Goal: Task Accomplishment & Management: Complete application form

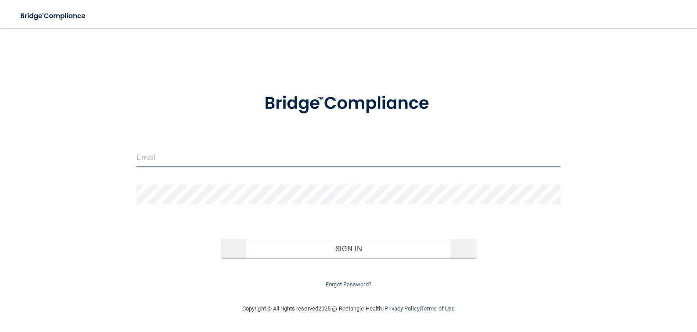
type input "[EMAIL_ADDRESS][DOMAIN_NAME]"
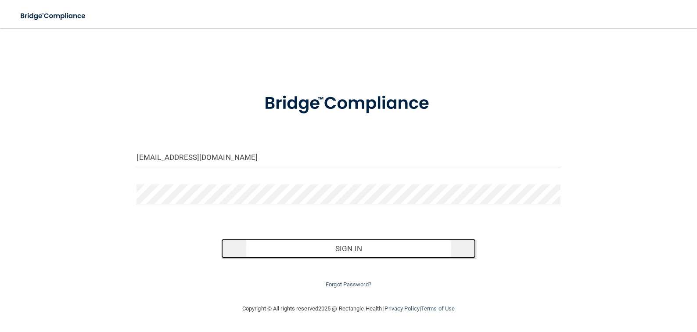
click at [322, 246] on button "Sign In" at bounding box center [348, 248] width 254 height 19
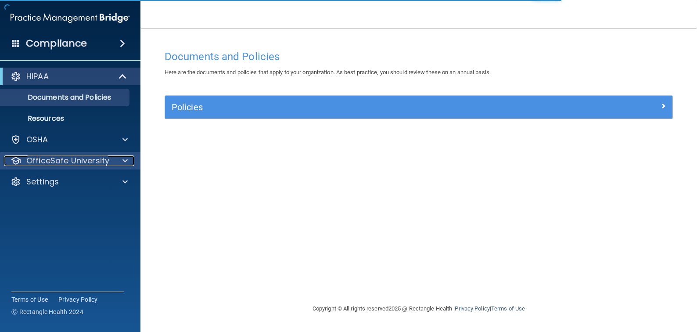
click at [122, 161] on span at bounding box center [124, 160] width 5 height 11
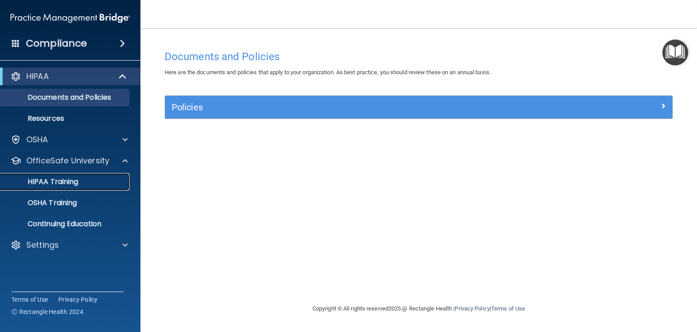
click at [69, 184] on p "HIPAA Training" at bounding box center [42, 181] width 72 height 9
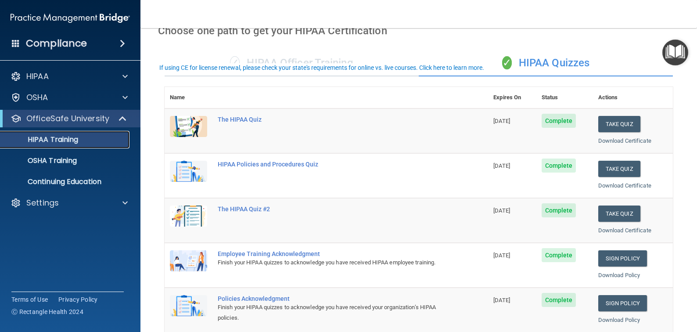
scroll to position [66, 0]
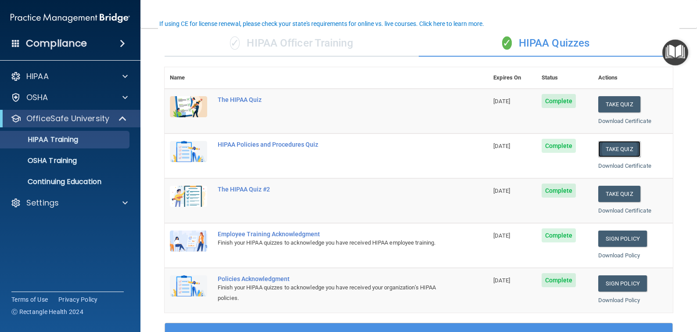
click at [602, 146] on button "Take Quiz" at bounding box center [619, 149] width 42 height 16
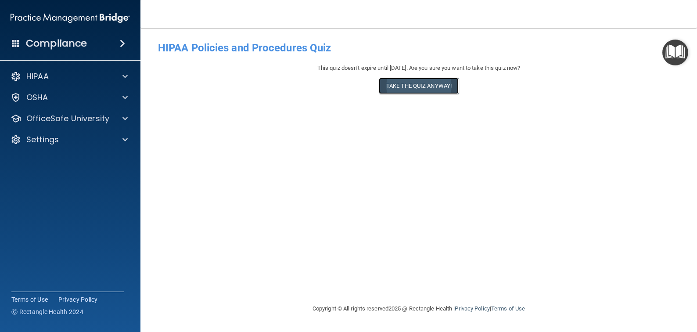
click at [425, 85] on button "Take the quiz anyway!" at bounding box center [419, 86] width 80 height 16
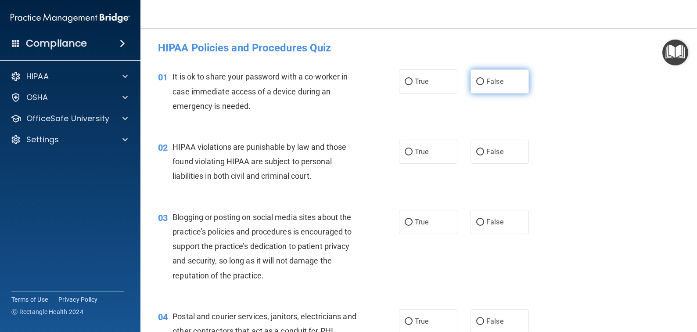
click at [479, 79] on input "False" at bounding box center [480, 82] width 8 height 7
radio input "true"
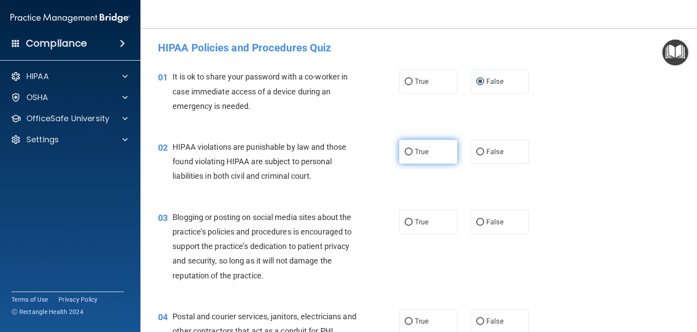
click at [405, 153] on input "True" at bounding box center [409, 152] width 8 height 7
radio input "true"
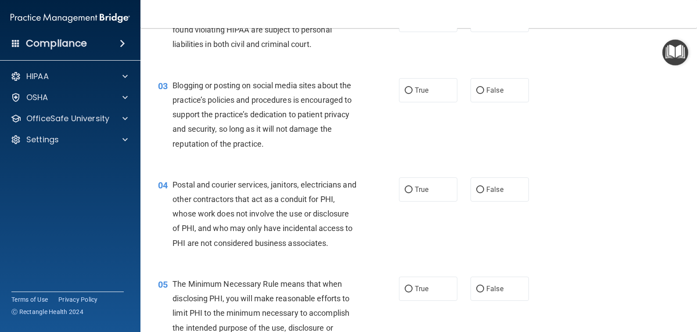
scroll to position [176, 0]
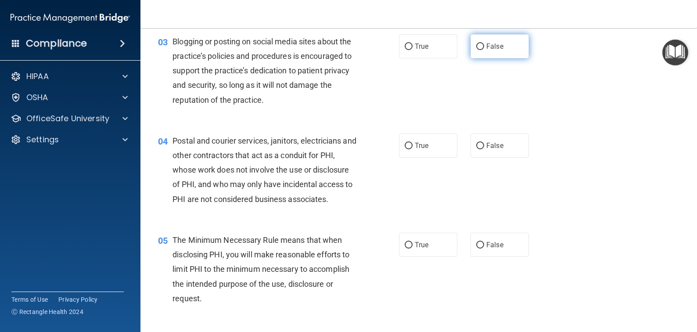
click at [476, 46] on input "False" at bounding box center [480, 46] width 8 height 7
radio input "true"
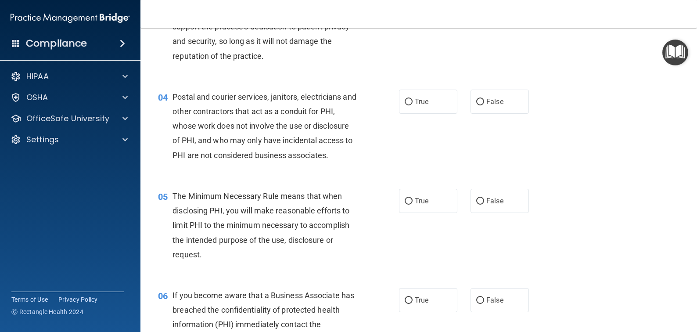
scroll to position [263, 0]
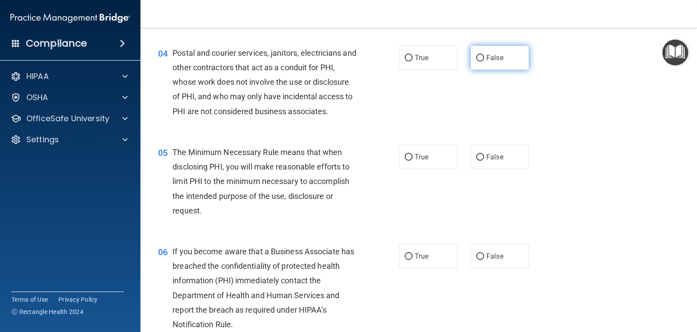
click at [476, 55] on input "False" at bounding box center [480, 58] width 8 height 7
radio input "true"
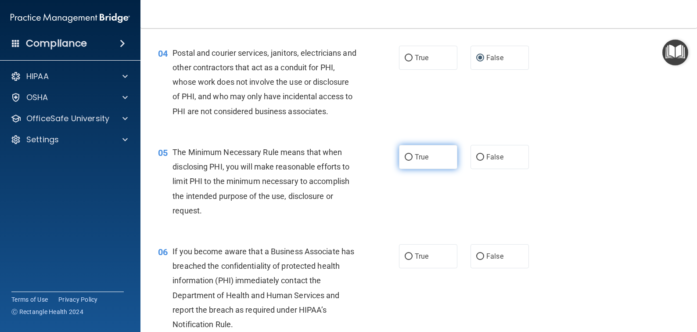
click at [407, 157] on input "True" at bounding box center [409, 157] width 8 height 7
radio input "true"
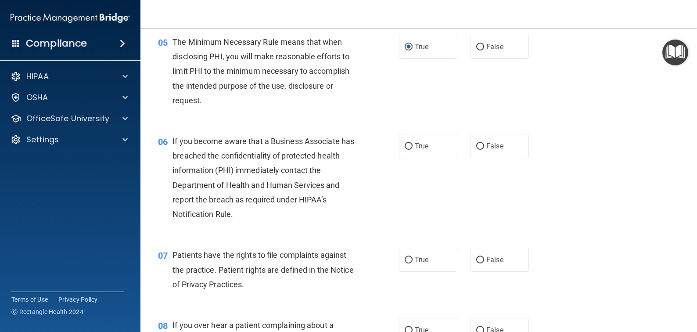
scroll to position [395, 0]
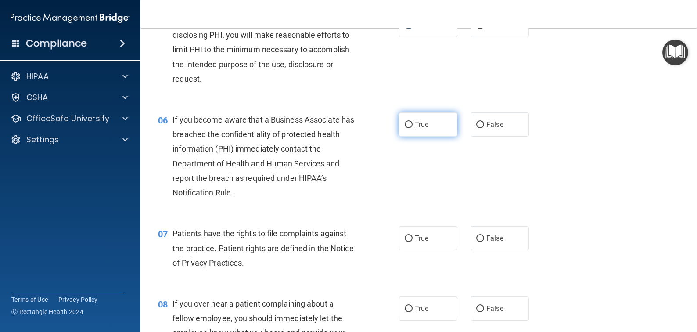
click at [405, 123] on input "True" at bounding box center [409, 125] width 8 height 7
radio input "true"
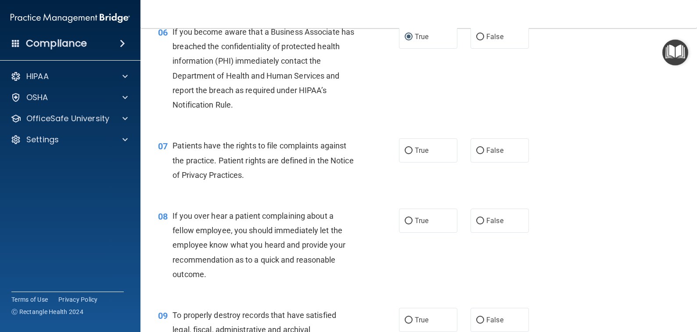
scroll to position [527, 0]
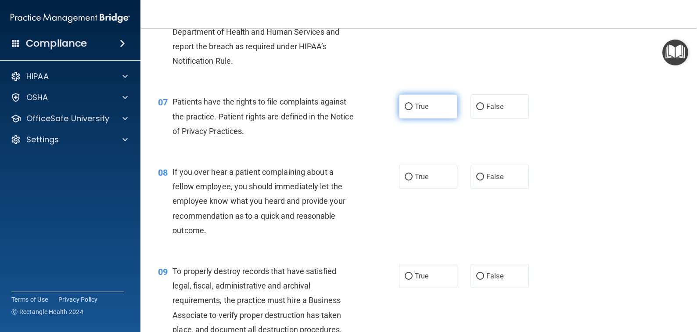
click at [411, 104] on label "True" at bounding box center [428, 106] width 58 height 24
click at [411, 104] on input "True" at bounding box center [409, 107] width 8 height 7
radio input "true"
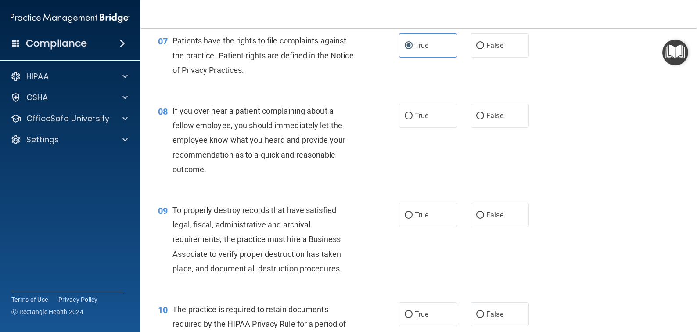
scroll to position [614, 0]
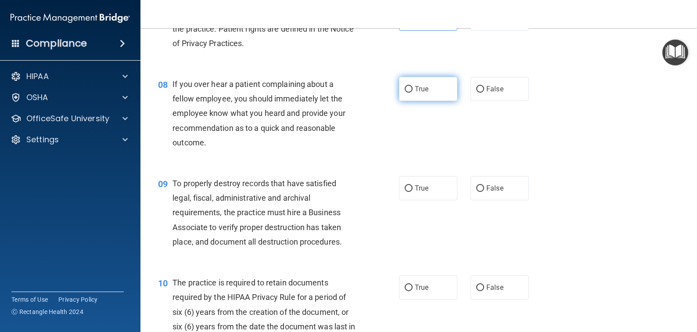
click at [405, 90] on input "True" at bounding box center [409, 89] width 8 height 7
radio input "true"
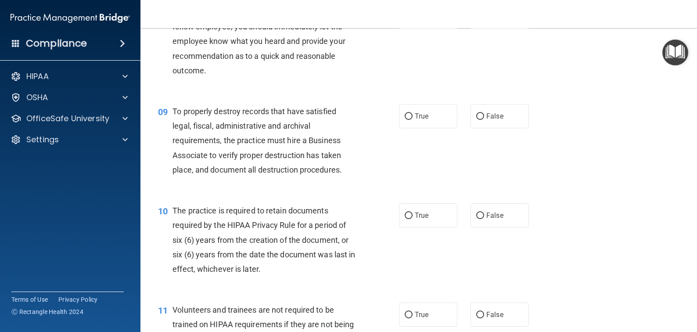
scroll to position [702, 0]
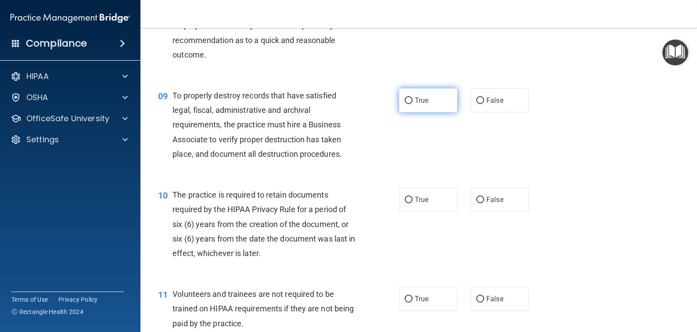
click at [405, 99] on input "True" at bounding box center [409, 100] width 8 height 7
radio input "true"
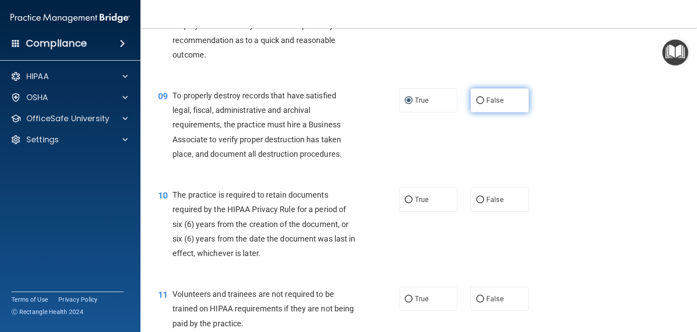
click at [476, 100] on input "False" at bounding box center [480, 100] width 8 height 7
radio input "true"
radio input "false"
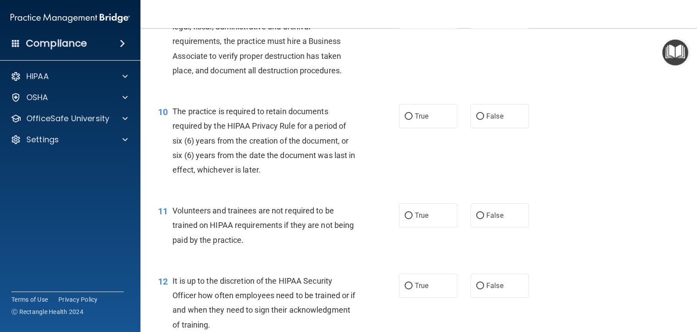
scroll to position [790, 0]
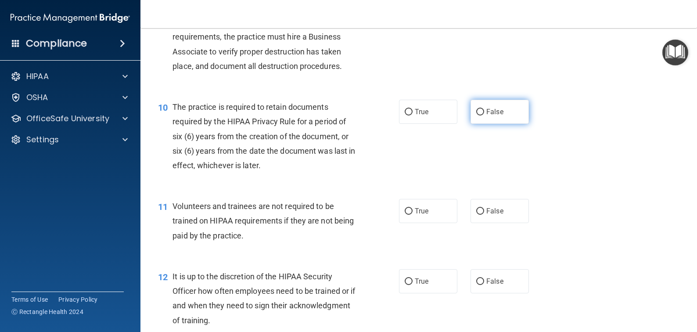
click at [476, 110] on input "False" at bounding box center [480, 112] width 8 height 7
radio input "true"
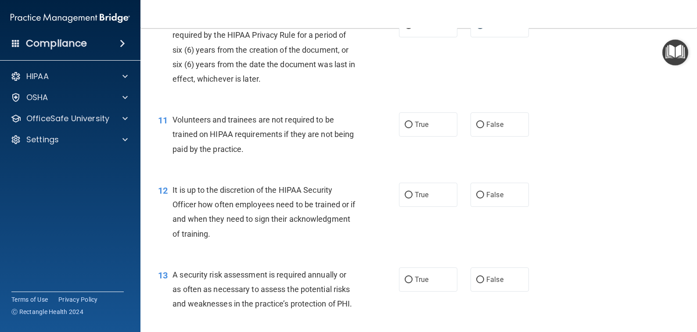
scroll to position [878, 0]
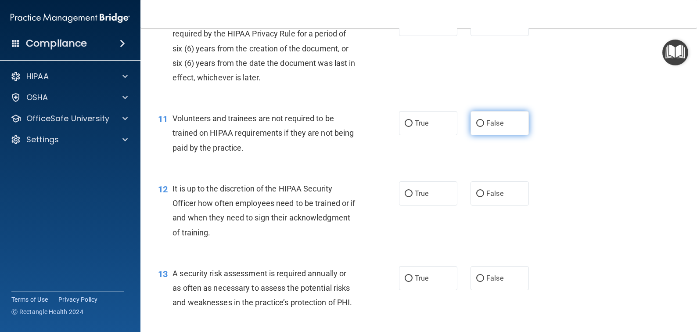
click at [476, 123] on input "False" at bounding box center [480, 123] width 8 height 7
radio input "true"
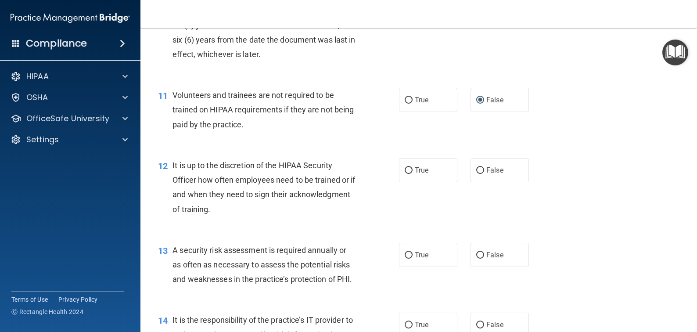
scroll to position [922, 0]
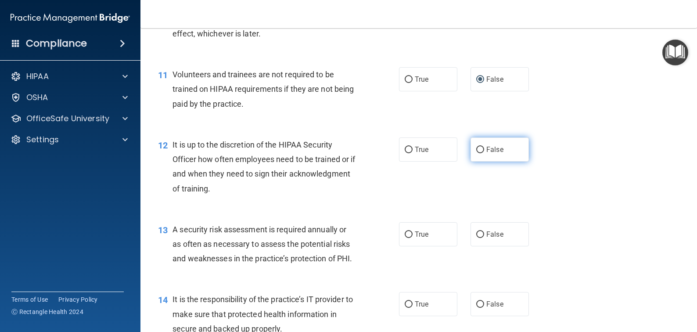
click at [476, 151] on input "False" at bounding box center [480, 150] width 8 height 7
radio input "true"
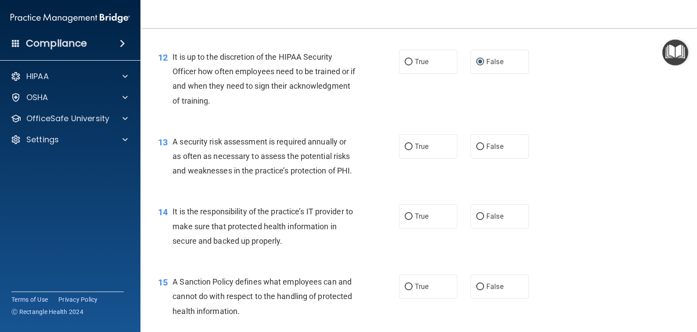
scroll to position [1053, 0]
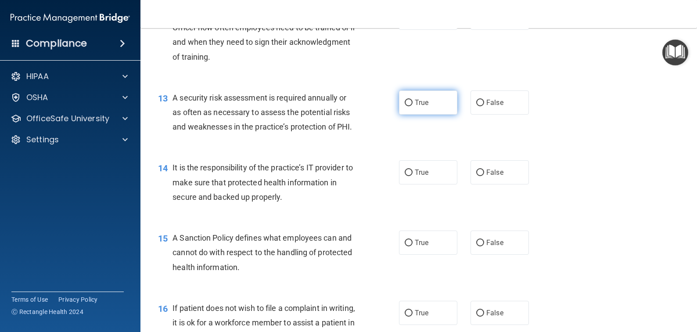
click at [405, 101] on input "True" at bounding box center [409, 103] width 8 height 7
radio input "true"
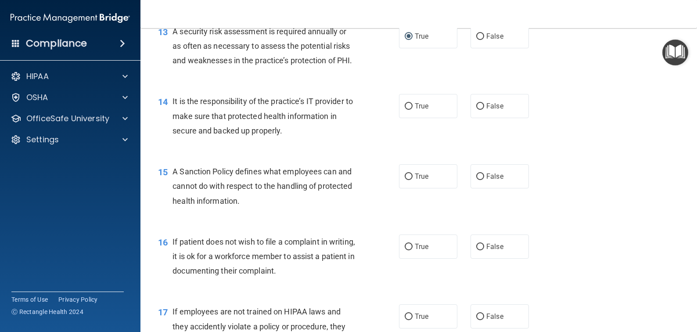
scroll to position [1141, 0]
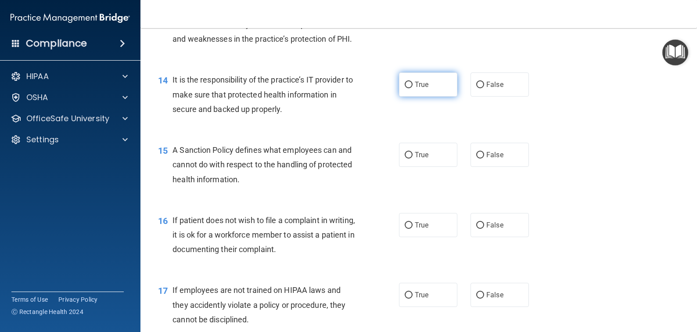
click at [406, 84] on input "True" at bounding box center [409, 85] width 8 height 7
radio input "true"
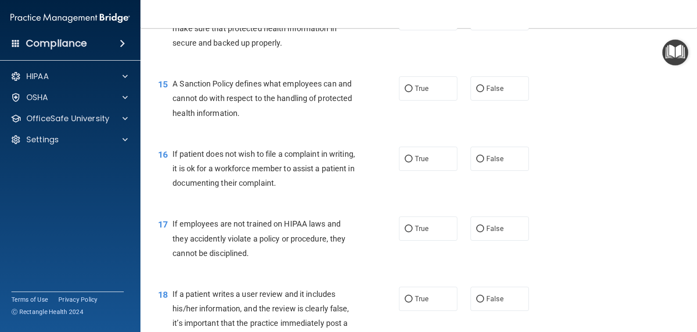
scroll to position [1229, 0]
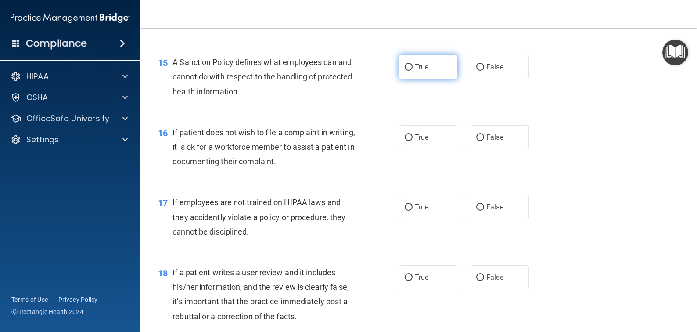
click at [405, 67] on input "True" at bounding box center [409, 67] width 8 height 7
radio input "true"
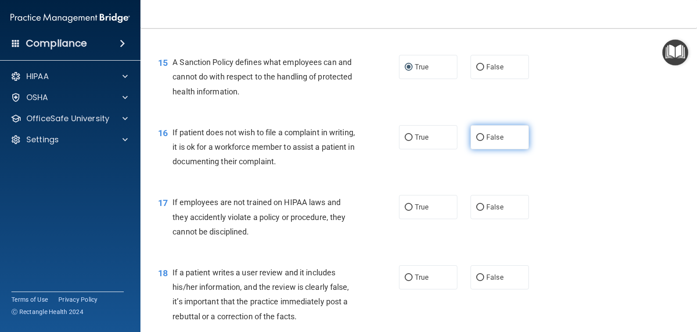
click at [479, 136] on input "False" at bounding box center [480, 137] width 8 height 7
radio input "true"
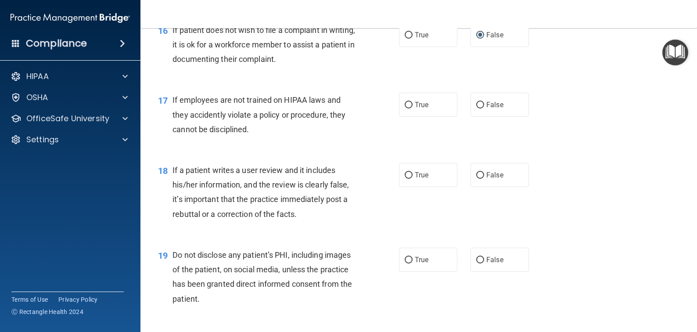
scroll to position [1361, 0]
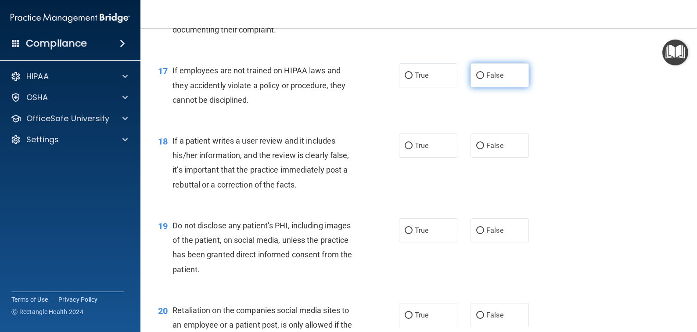
click at [478, 72] on input "False" at bounding box center [480, 75] width 8 height 7
radio input "true"
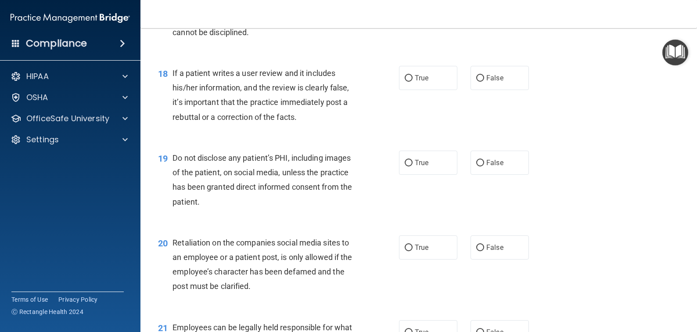
scroll to position [1448, 0]
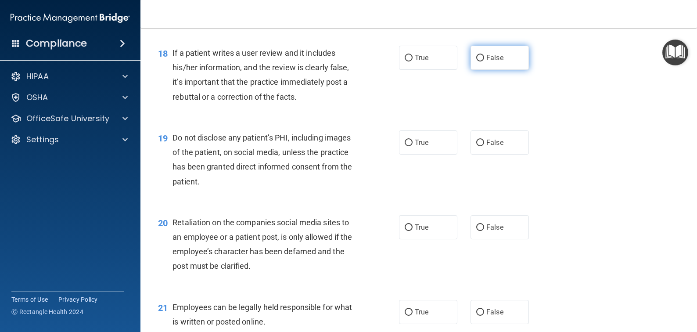
click at [476, 55] on input "False" at bounding box center [480, 58] width 8 height 7
radio input "true"
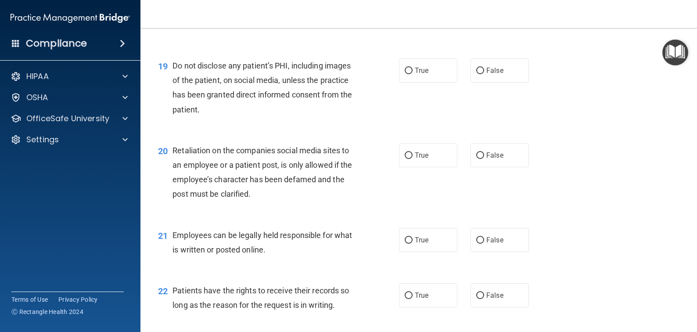
scroll to position [1536, 0]
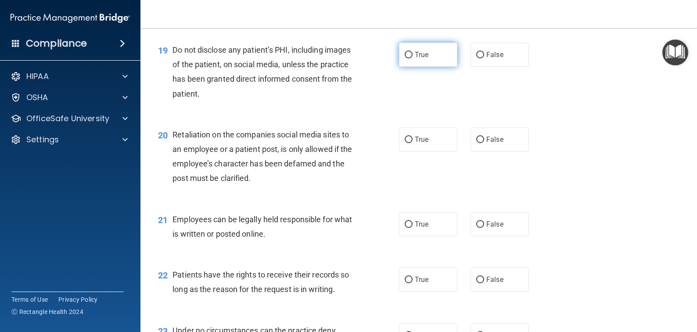
click at [408, 54] on input "True" at bounding box center [409, 55] width 8 height 7
radio input "true"
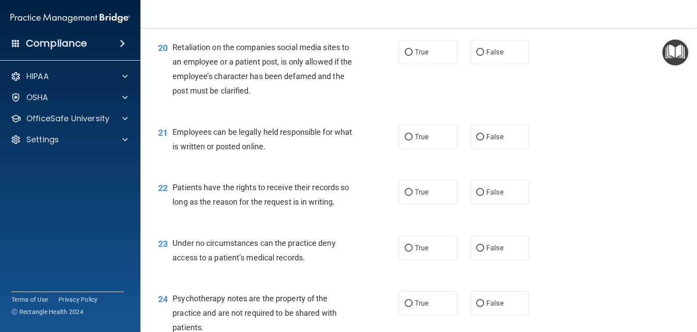
scroll to position [1624, 0]
click at [481, 50] on label "False" at bounding box center [500, 52] width 58 height 24
click at [481, 50] on input "False" at bounding box center [480, 52] width 8 height 7
radio input "true"
click at [407, 133] on input "True" at bounding box center [409, 136] width 8 height 7
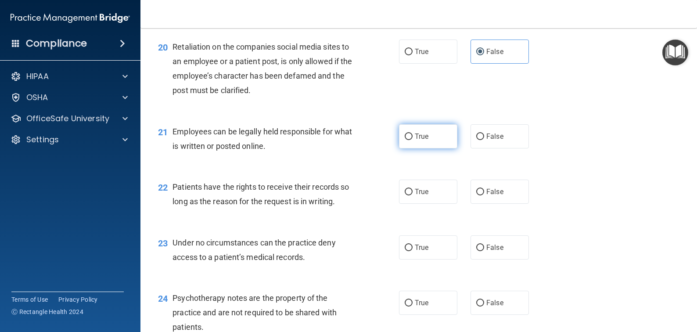
radio input "true"
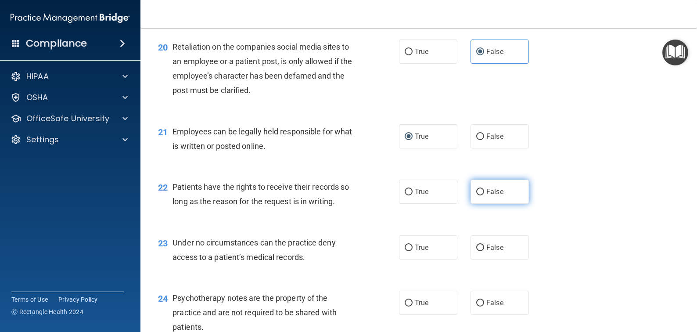
click at [476, 190] on input "False" at bounding box center [480, 192] width 8 height 7
radio input "true"
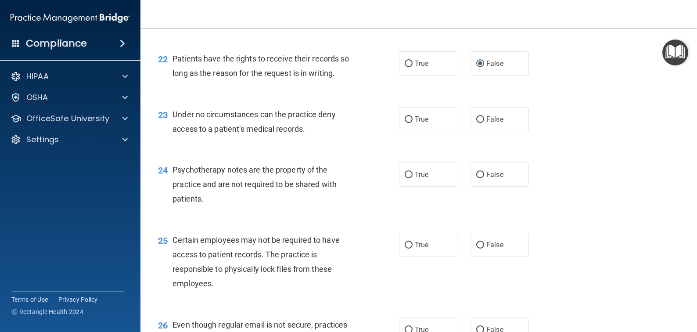
scroll to position [1756, 0]
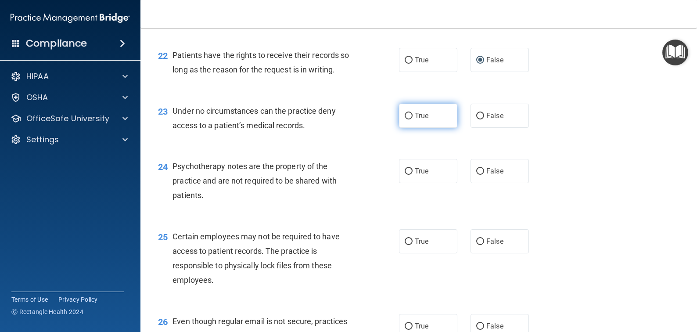
click at [407, 113] on input "True" at bounding box center [409, 116] width 8 height 7
radio input "true"
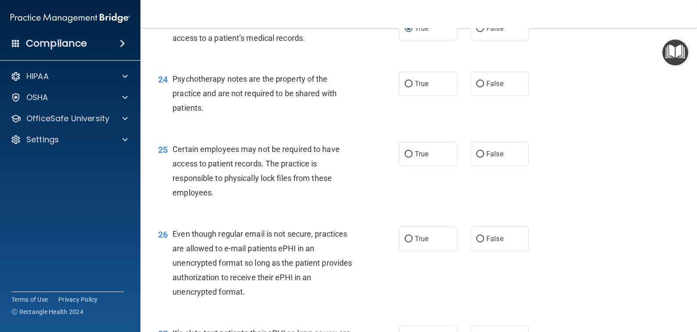
scroll to position [1843, 0]
click at [477, 80] on input "False" at bounding box center [480, 83] width 8 height 7
radio input "true"
click at [406, 151] on input "True" at bounding box center [409, 154] width 8 height 7
radio input "true"
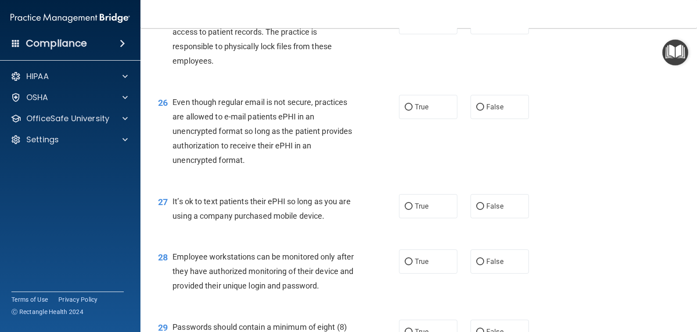
scroll to position [1975, 0]
click at [406, 104] on input "True" at bounding box center [409, 107] width 8 height 7
radio input "true"
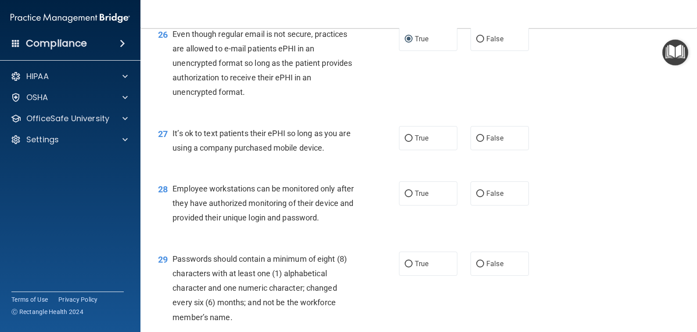
scroll to position [2063, 0]
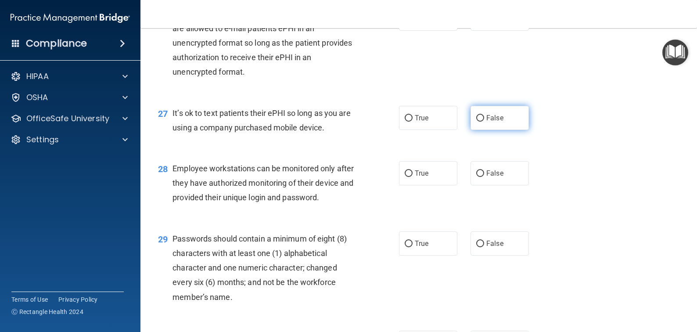
click at [476, 117] on input "False" at bounding box center [480, 118] width 8 height 7
radio input "true"
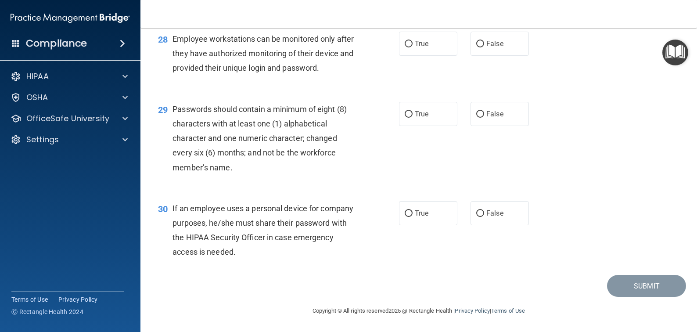
scroll to position [2195, 0]
click at [476, 42] on input "False" at bounding box center [480, 44] width 8 height 7
radio input "true"
click at [405, 118] on input "True" at bounding box center [409, 114] width 8 height 7
radio input "true"
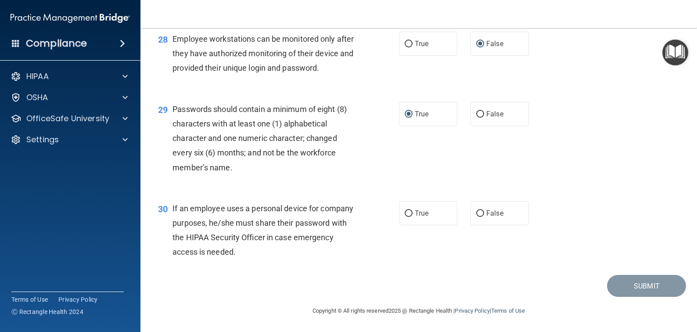
scroll to position [2207, 0]
click at [405, 212] on input "True" at bounding box center [409, 213] width 8 height 7
radio input "true"
click at [651, 287] on button "Submit" at bounding box center [646, 286] width 79 height 22
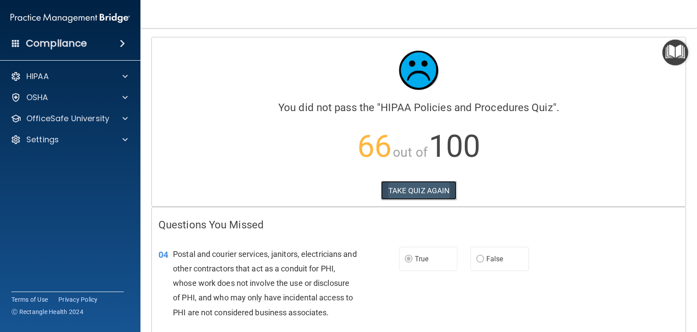
click at [412, 189] on button "TAKE QUIZ AGAIN" at bounding box center [419, 190] width 76 height 19
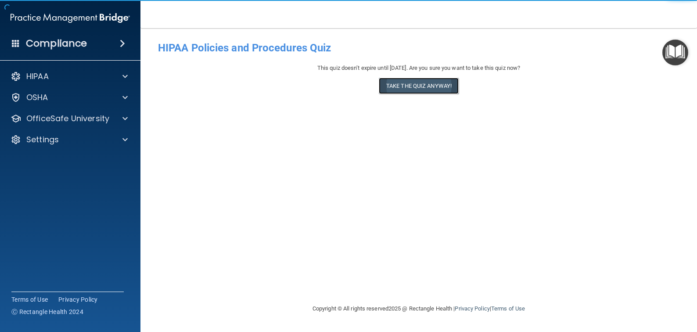
click at [401, 86] on button "Take the quiz anyway!" at bounding box center [419, 86] width 80 height 16
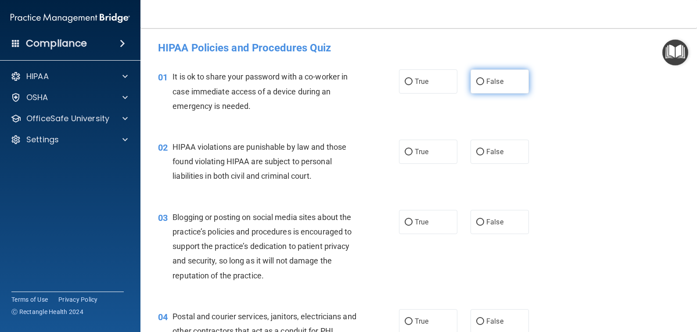
click at [476, 79] on input "False" at bounding box center [480, 82] width 8 height 7
radio input "true"
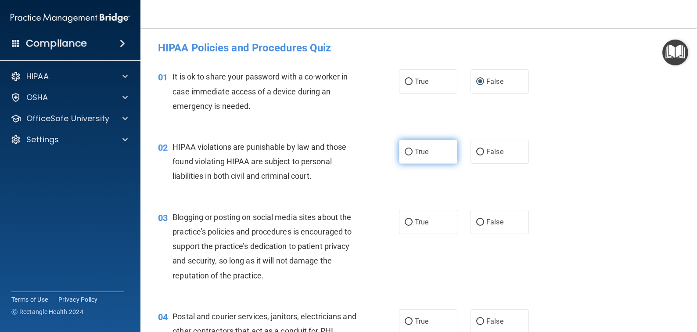
click at [408, 151] on input "True" at bounding box center [409, 152] width 8 height 7
radio input "true"
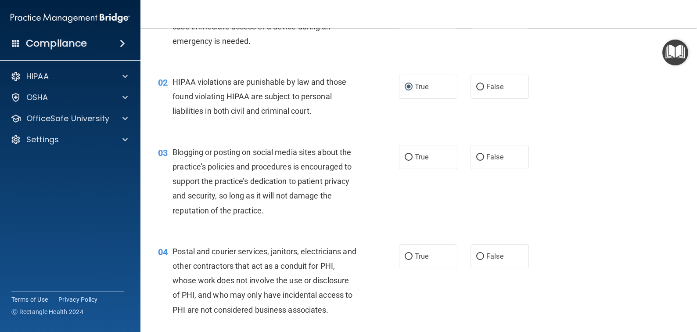
scroll to position [88, 0]
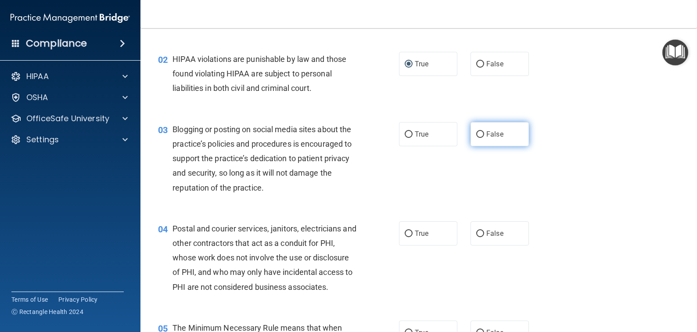
click at [476, 133] on input "False" at bounding box center [480, 134] width 8 height 7
radio input "true"
click at [407, 230] on input "True" at bounding box center [409, 233] width 8 height 7
radio input "true"
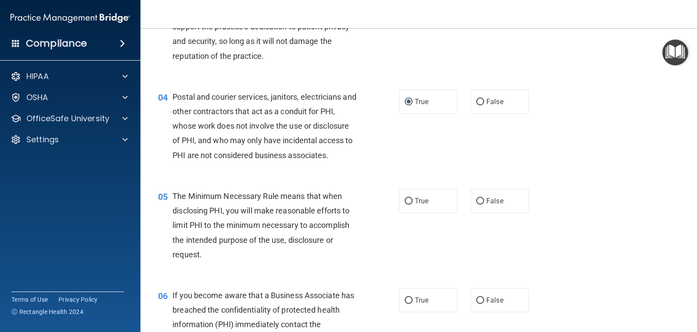
scroll to position [263, 0]
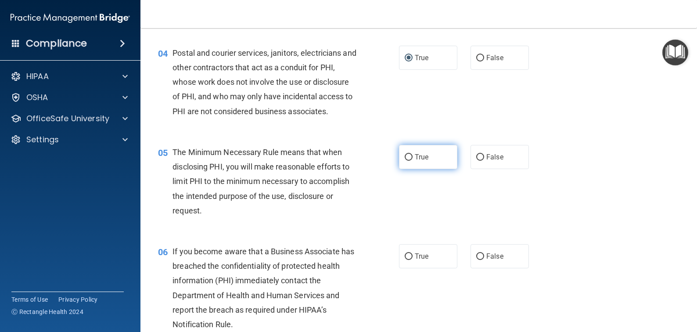
click at [407, 156] on input "True" at bounding box center [409, 157] width 8 height 7
radio input "true"
click at [480, 255] on input "False" at bounding box center [480, 256] width 8 height 7
radio input "true"
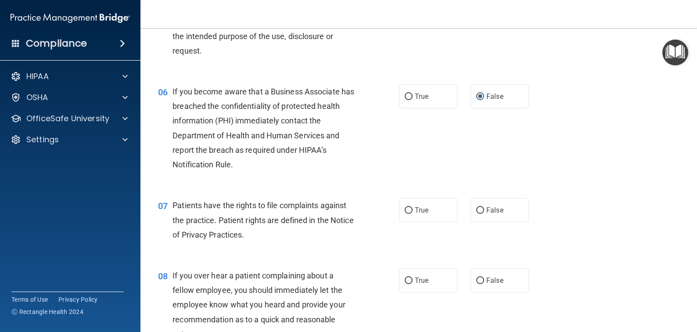
scroll to position [439, 0]
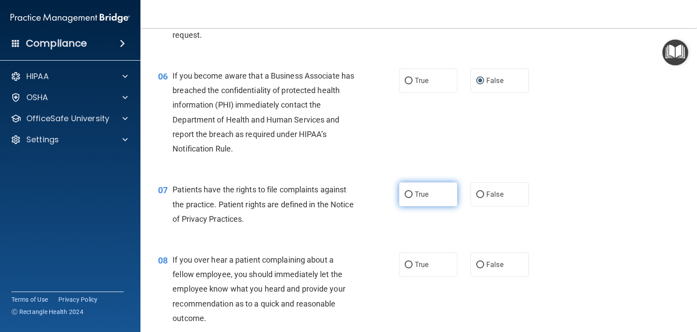
click at [405, 193] on input "True" at bounding box center [409, 194] width 8 height 7
radio input "true"
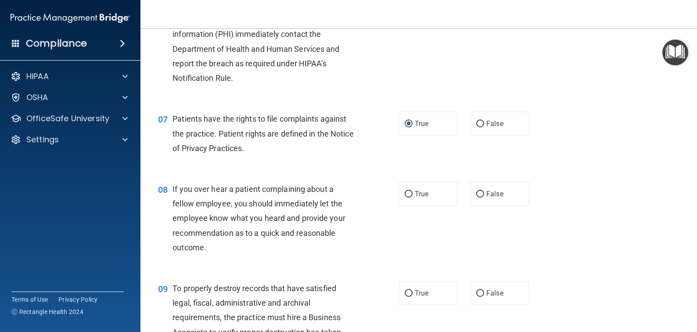
scroll to position [527, 0]
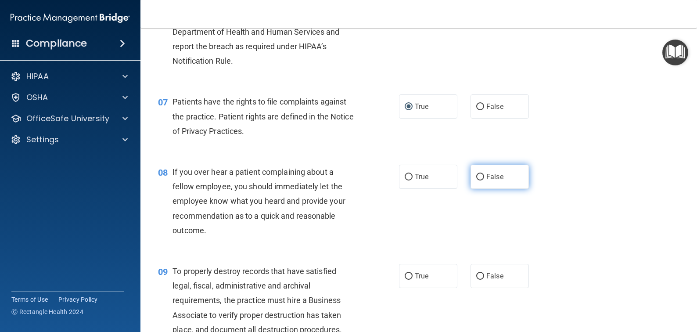
click at [477, 176] on input "False" at bounding box center [480, 177] width 8 height 7
radio input "true"
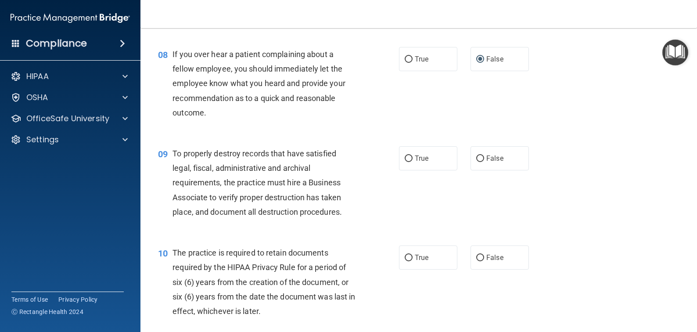
scroll to position [658, 0]
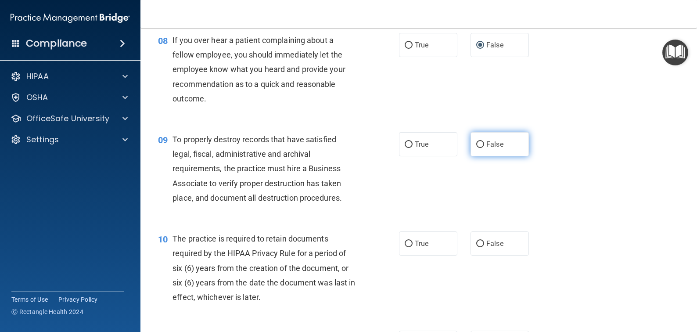
click at [478, 142] on input "False" at bounding box center [480, 144] width 8 height 7
radio input "true"
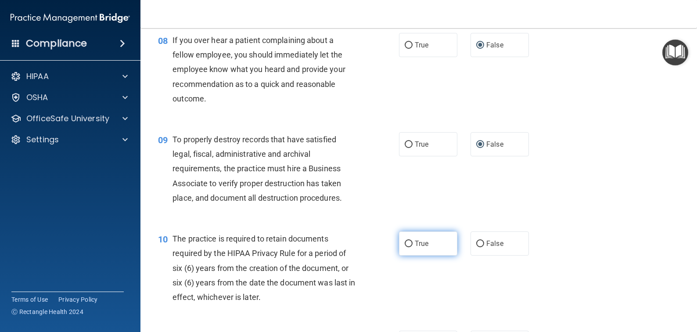
click at [405, 242] on input "True" at bounding box center [409, 244] width 8 height 7
radio input "true"
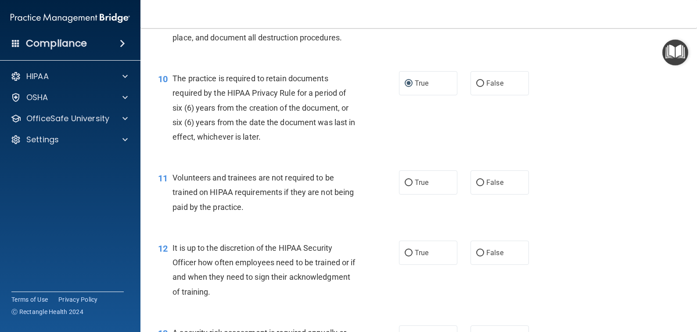
scroll to position [834, 0]
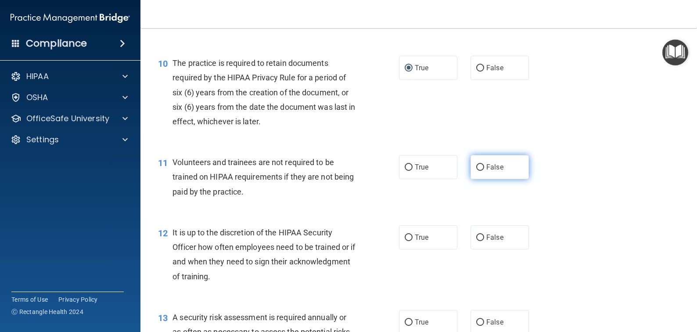
click at [476, 166] on input "False" at bounding box center [480, 167] width 8 height 7
radio input "true"
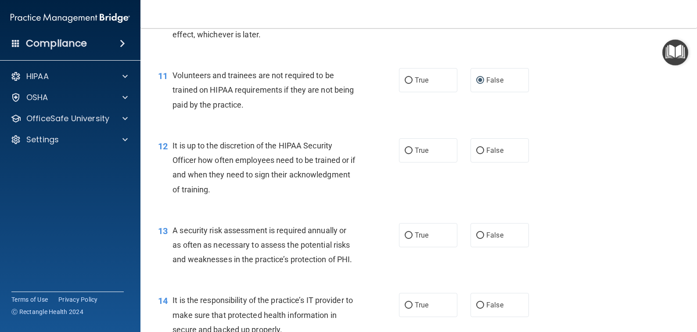
scroll to position [966, 0]
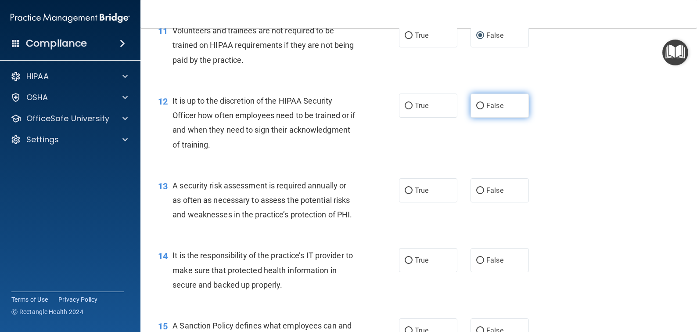
click at [476, 104] on input "False" at bounding box center [480, 106] width 8 height 7
radio input "true"
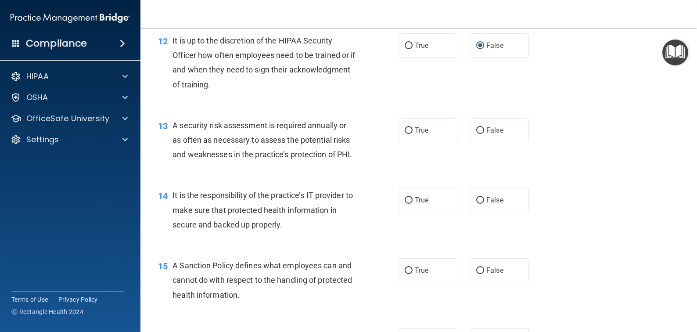
scroll to position [1053, 0]
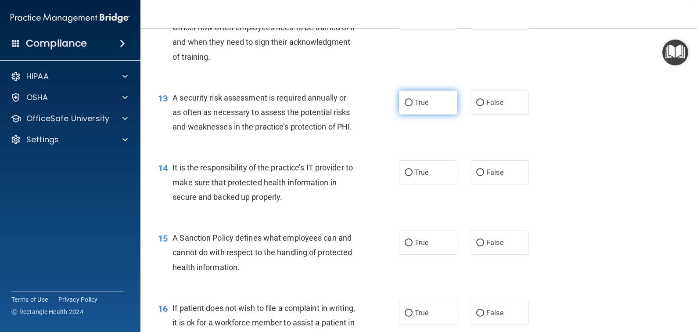
click at [406, 100] on input "True" at bounding box center [409, 103] width 8 height 7
radio input "true"
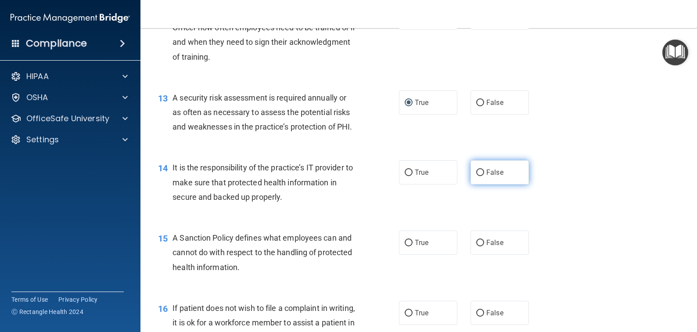
click at [476, 173] on input "False" at bounding box center [480, 172] width 8 height 7
radio input "true"
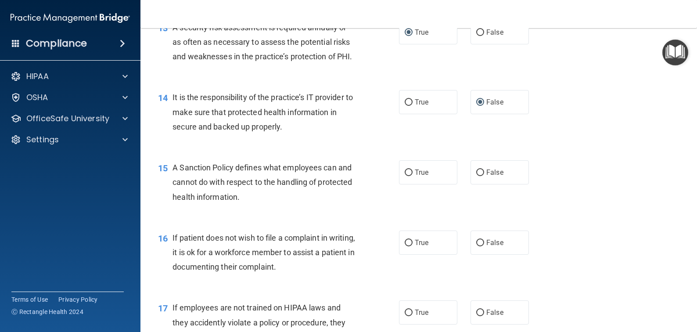
scroll to position [1141, 0]
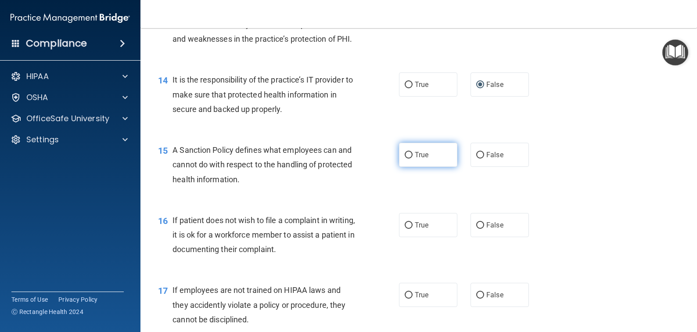
click at [406, 155] on input "True" at bounding box center [409, 155] width 8 height 7
radio input "true"
click at [407, 225] on input "True" at bounding box center [409, 225] width 8 height 7
radio input "true"
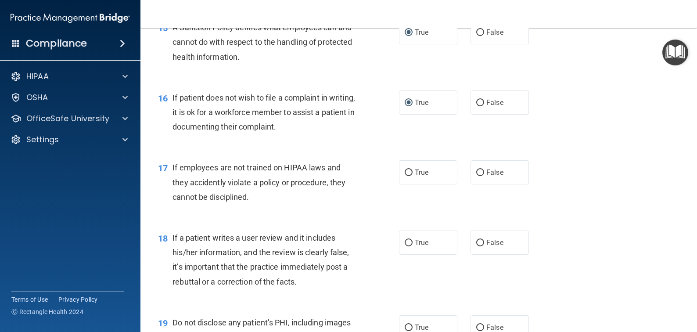
scroll to position [1273, 0]
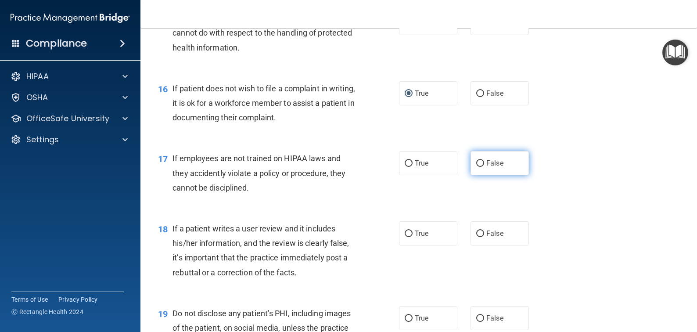
click at [479, 163] on input "False" at bounding box center [480, 163] width 8 height 7
radio input "true"
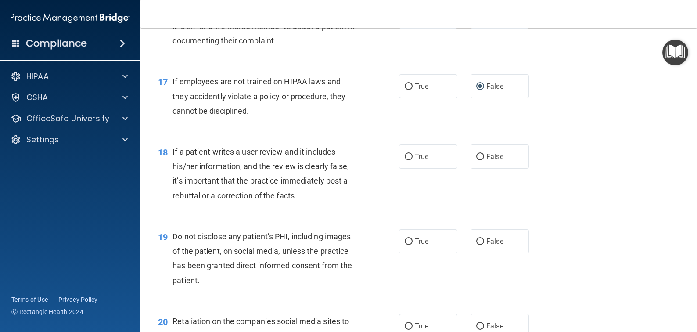
scroll to position [1361, 0]
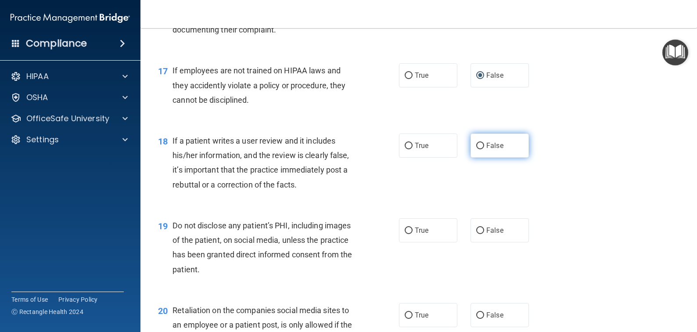
click at [476, 144] on input "False" at bounding box center [480, 146] width 8 height 7
radio input "true"
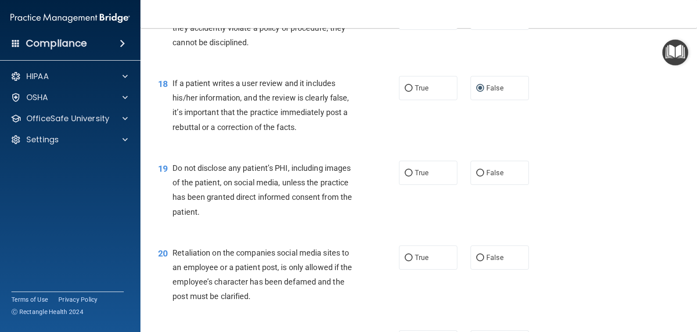
scroll to position [1448, 0]
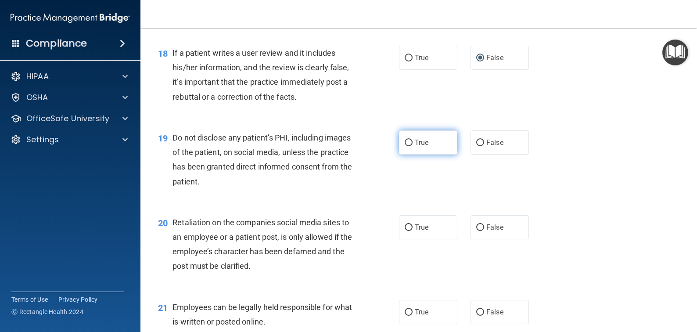
click at [405, 141] on input "True" at bounding box center [409, 143] width 8 height 7
radio input "true"
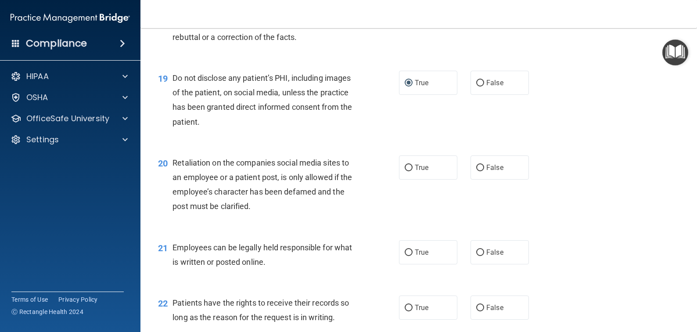
scroll to position [1536, 0]
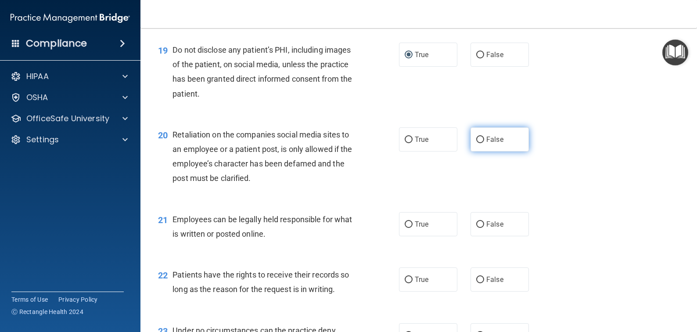
click at [476, 136] on input "False" at bounding box center [480, 139] width 8 height 7
radio input "true"
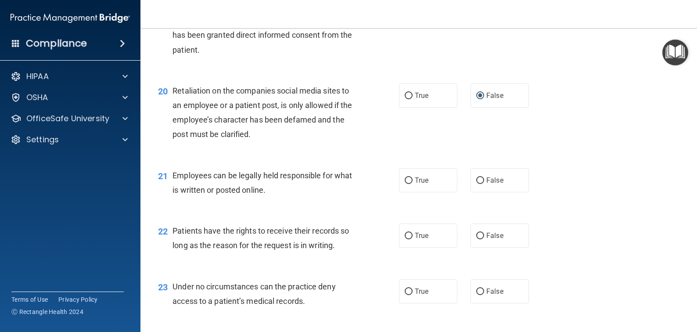
scroll to position [1624, 0]
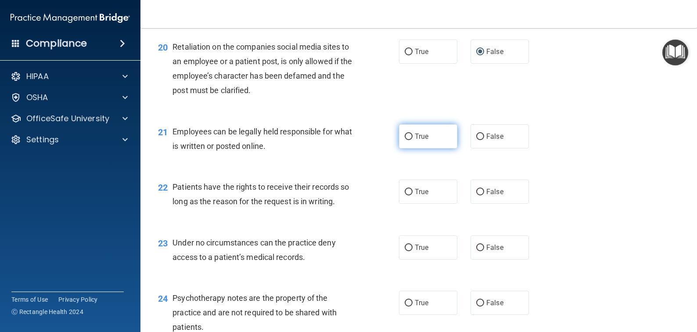
click at [405, 136] on input "True" at bounding box center [409, 136] width 8 height 7
radio input "true"
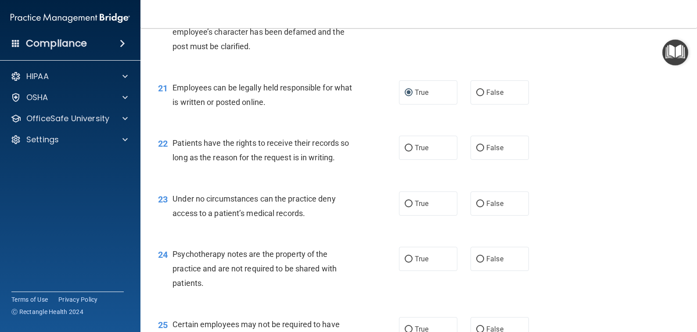
scroll to position [1712, 0]
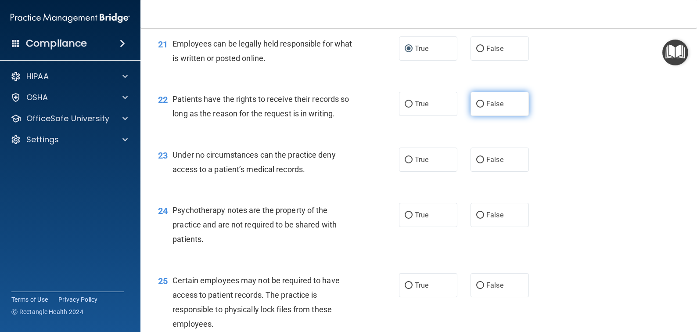
click at [476, 105] on input "False" at bounding box center [480, 104] width 8 height 7
radio input "true"
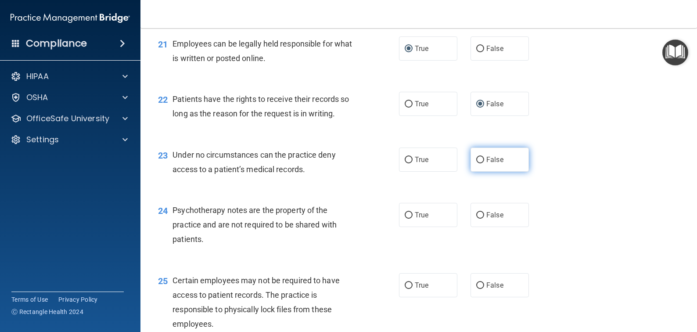
click at [472, 158] on label "False" at bounding box center [500, 159] width 58 height 24
click at [476, 158] on input "False" at bounding box center [480, 160] width 8 height 7
radio input "true"
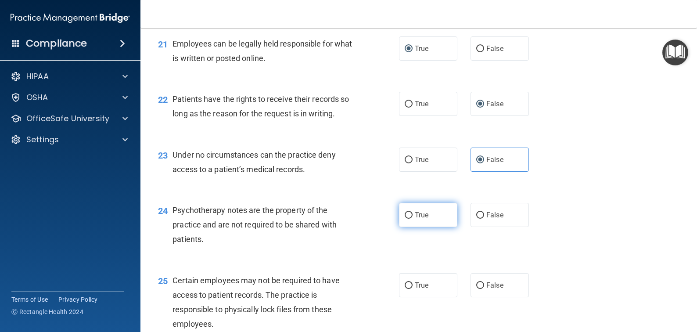
click at [406, 214] on input "True" at bounding box center [409, 215] width 8 height 7
radio input "true"
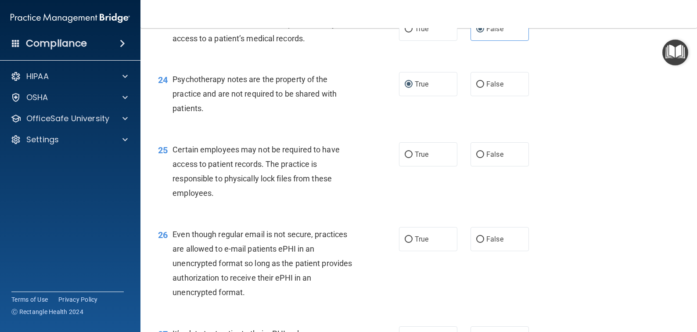
scroll to position [1843, 0]
click at [405, 151] on input "True" at bounding box center [409, 154] width 8 height 7
radio input "true"
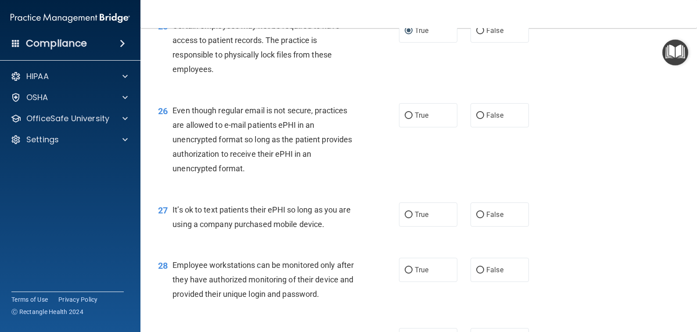
scroll to position [1975, 0]
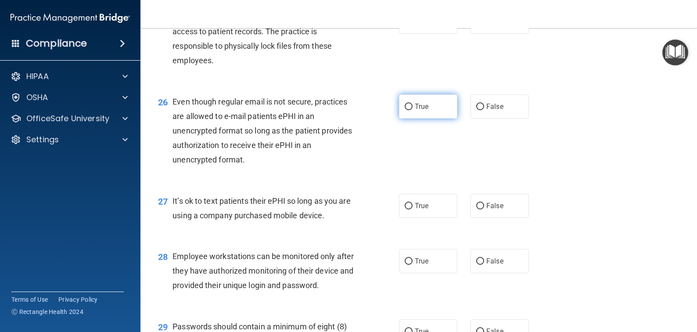
click at [405, 104] on input "True" at bounding box center [409, 107] width 8 height 7
radio input "true"
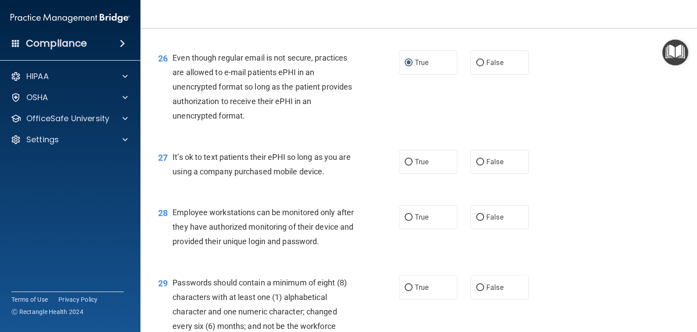
scroll to position [2063, 0]
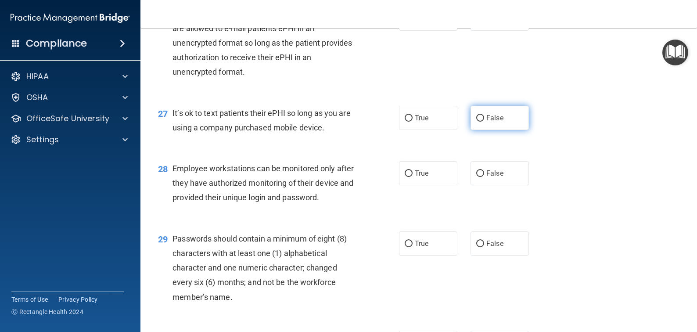
click at [476, 116] on input "False" at bounding box center [480, 118] width 8 height 7
radio input "true"
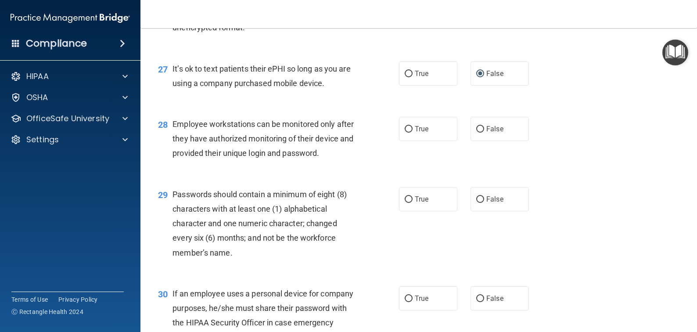
scroll to position [2151, 0]
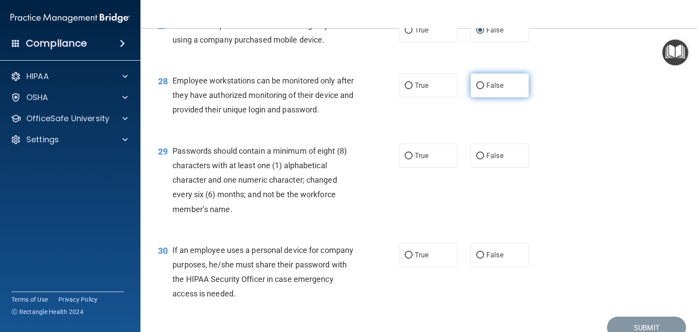
click at [476, 83] on input "False" at bounding box center [480, 86] width 8 height 7
radio input "true"
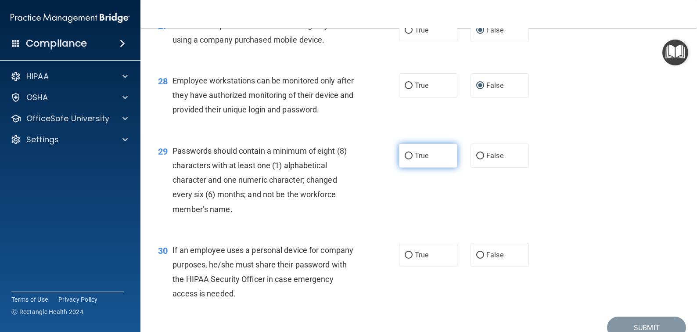
click at [407, 159] on input "True" at bounding box center [409, 156] width 8 height 7
radio input "true"
click at [476, 259] on input "False" at bounding box center [480, 255] width 8 height 7
radio input "true"
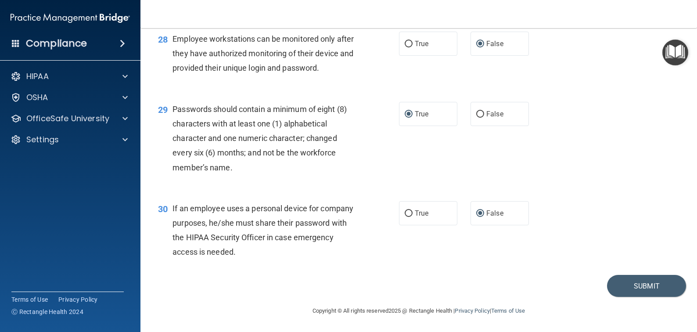
scroll to position [2207, 0]
click at [637, 290] on button "Submit" at bounding box center [646, 286] width 79 height 22
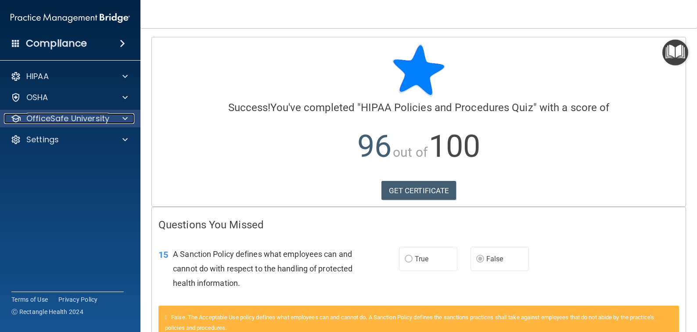
click at [55, 115] on p "OfficeSafe University" at bounding box center [67, 118] width 83 height 11
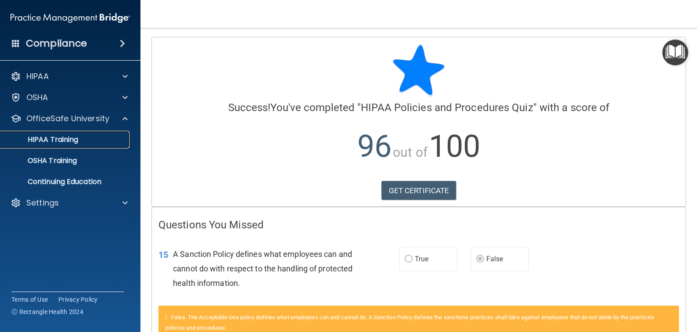
click at [45, 138] on p "HIPAA Training" at bounding box center [42, 139] width 72 height 9
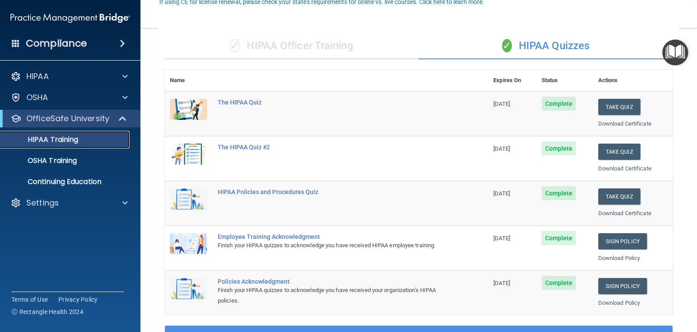
scroll to position [88, 0]
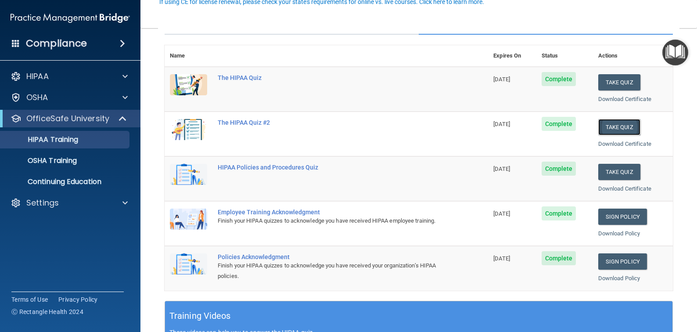
click at [619, 123] on button "Take Quiz" at bounding box center [619, 127] width 42 height 16
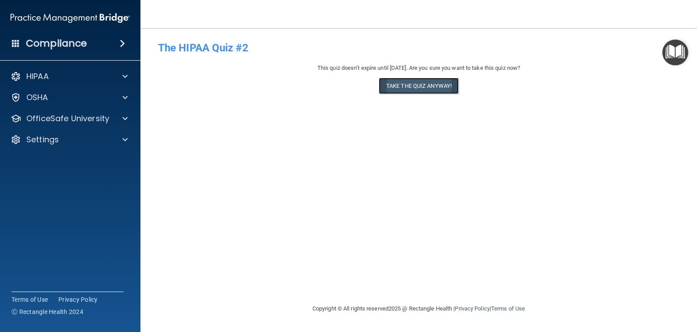
click at [408, 89] on button "Take the quiz anyway!" at bounding box center [419, 86] width 80 height 16
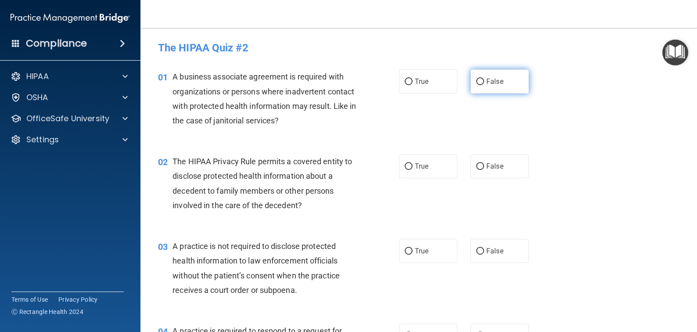
click at [481, 83] on label "False" at bounding box center [500, 81] width 58 height 24
click at [481, 83] on input "False" at bounding box center [480, 82] width 8 height 7
radio input "true"
click at [405, 168] on input "True" at bounding box center [409, 166] width 8 height 7
radio input "true"
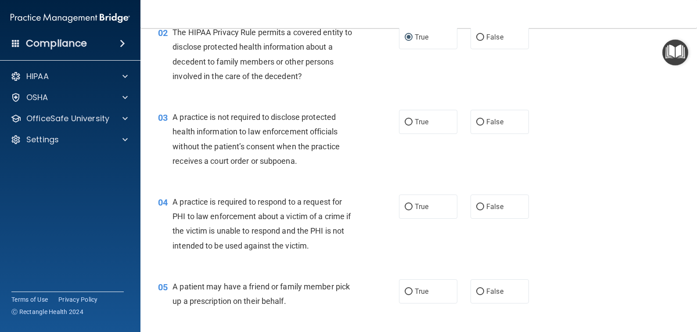
scroll to position [88, 0]
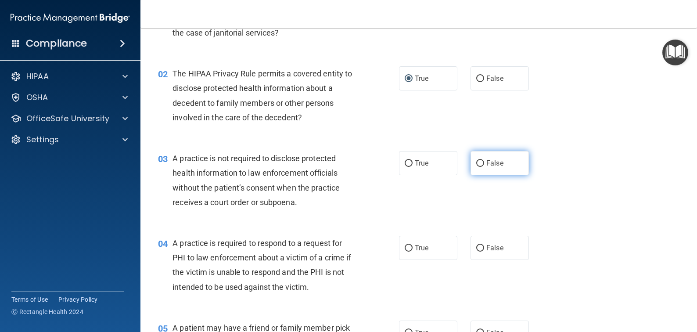
click at [476, 163] on input "False" at bounding box center [480, 163] width 8 height 7
radio input "true"
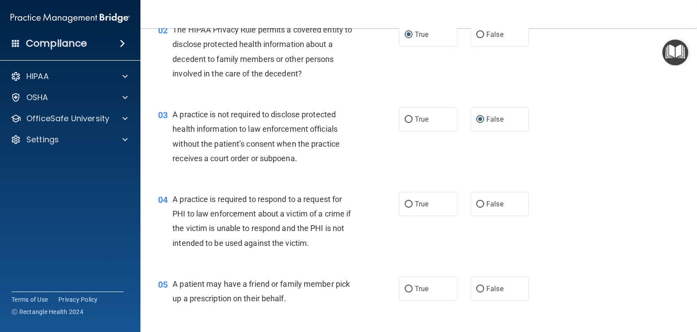
scroll to position [176, 0]
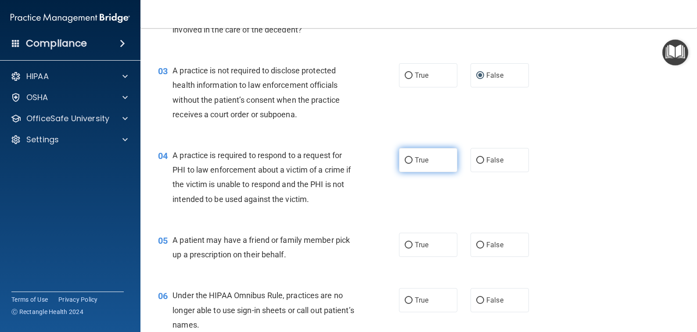
click at [405, 158] on input "True" at bounding box center [409, 160] width 8 height 7
radio input "true"
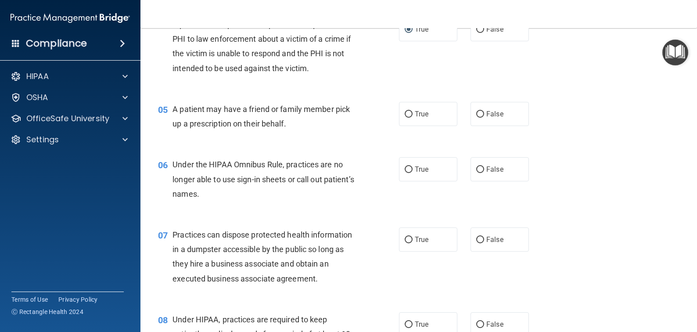
scroll to position [307, 0]
click at [478, 111] on input "False" at bounding box center [480, 113] width 8 height 7
radio input "true"
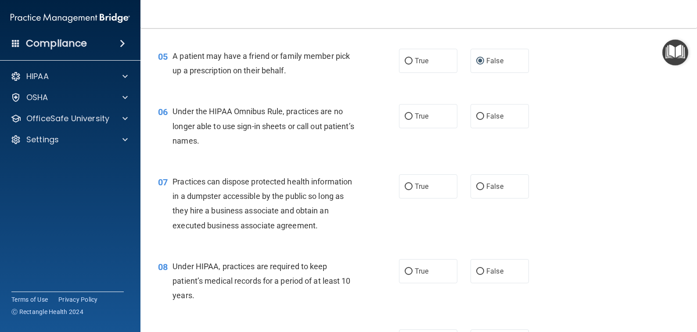
scroll to position [395, 0]
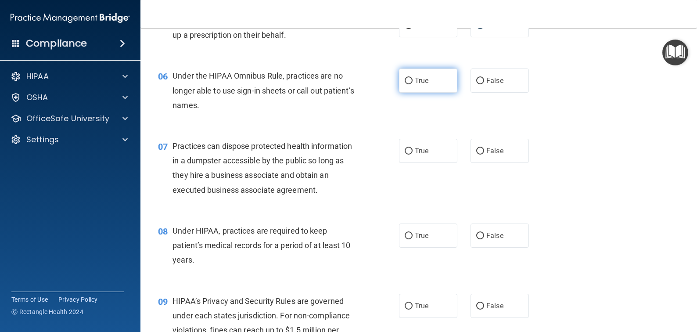
click at [405, 78] on input "True" at bounding box center [409, 81] width 8 height 7
radio input "true"
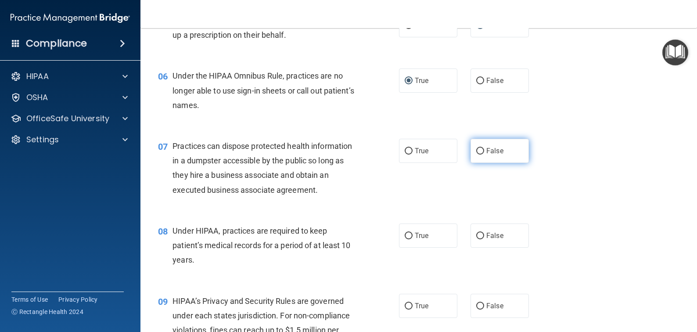
click at [476, 149] on input "False" at bounding box center [480, 151] width 8 height 7
radio input "true"
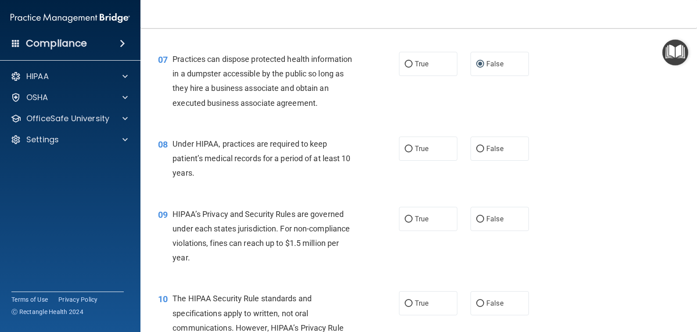
scroll to position [483, 0]
click at [476, 149] on input "False" at bounding box center [480, 148] width 8 height 7
radio input "true"
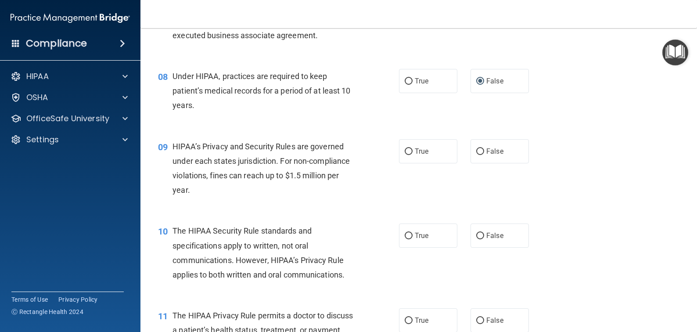
scroll to position [571, 0]
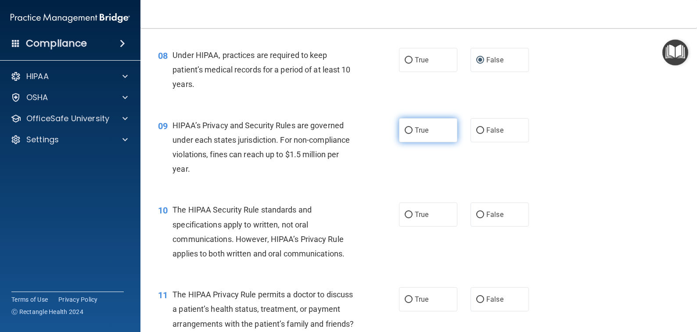
click at [405, 129] on input "True" at bounding box center [409, 130] width 8 height 7
radio input "true"
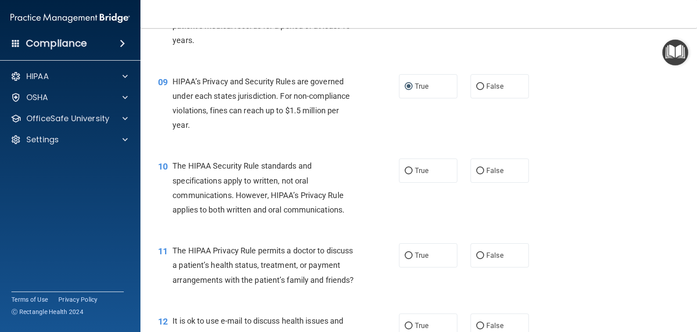
scroll to position [658, 0]
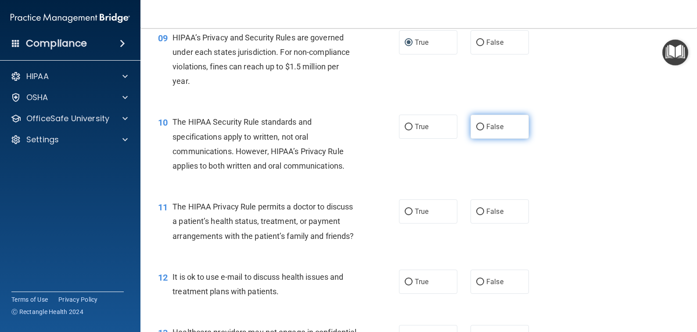
click at [479, 127] on input "False" at bounding box center [480, 127] width 8 height 7
radio input "true"
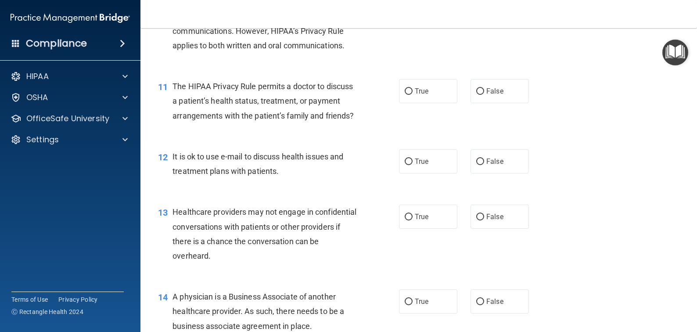
scroll to position [790, 0]
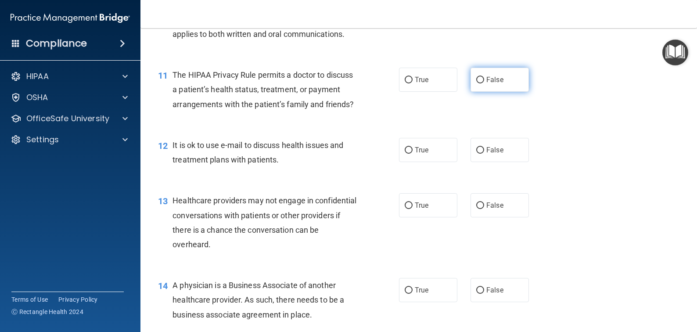
click at [476, 79] on input "False" at bounding box center [480, 80] width 8 height 7
radio input "true"
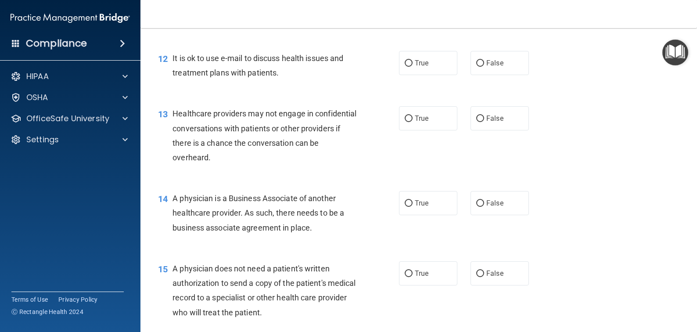
scroll to position [878, 0]
click at [477, 66] on input "False" at bounding box center [480, 62] width 8 height 7
radio input "true"
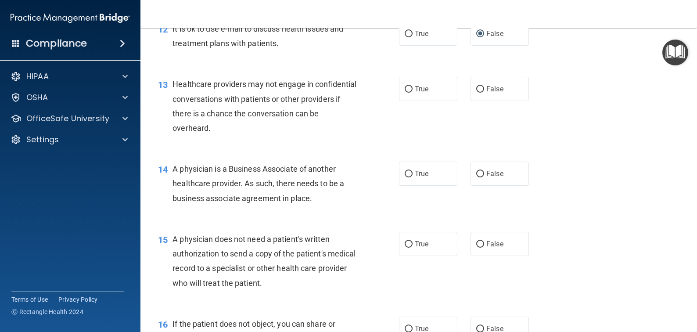
scroll to position [922, 0]
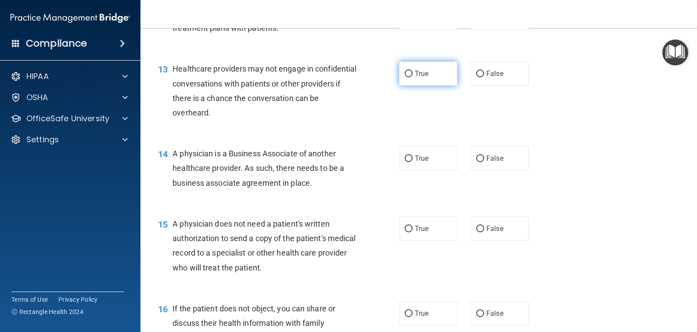
click at [405, 77] on input "True" at bounding box center [409, 74] width 8 height 7
radio input "true"
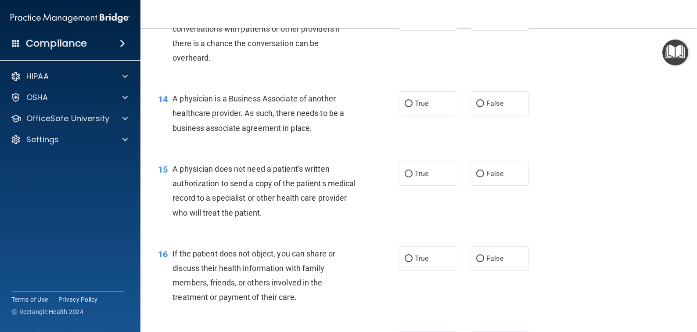
scroll to position [1009, 0]
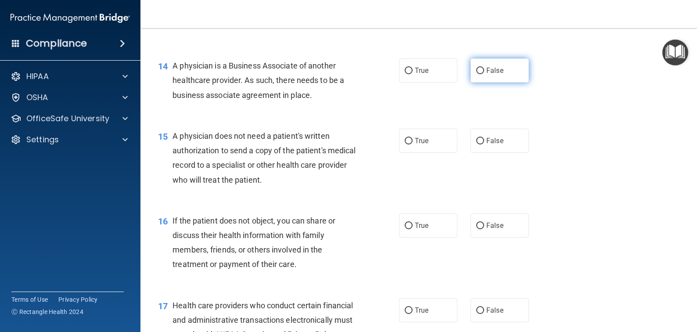
click at [476, 74] on input "False" at bounding box center [480, 71] width 8 height 7
radio input "true"
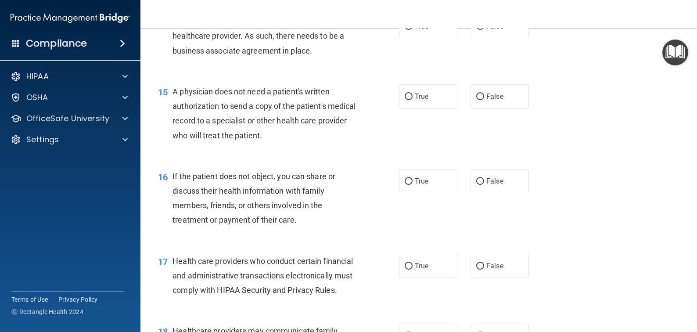
scroll to position [1097, 0]
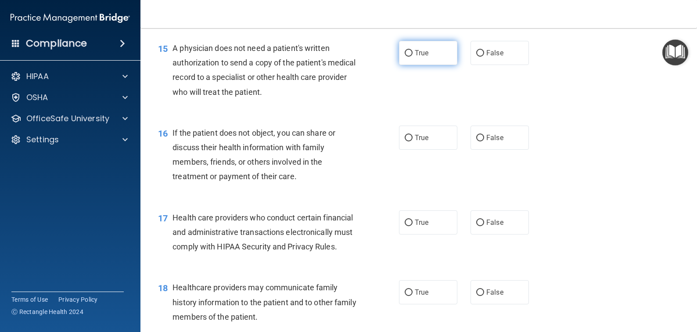
click at [406, 57] on input "True" at bounding box center [409, 53] width 8 height 7
radio input "true"
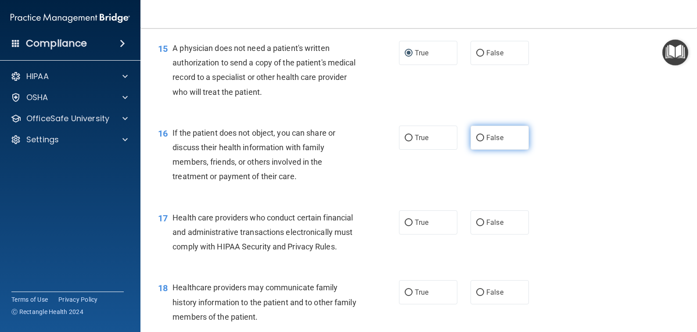
click at [476, 141] on input "False" at bounding box center [480, 138] width 8 height 7
radio input "true"
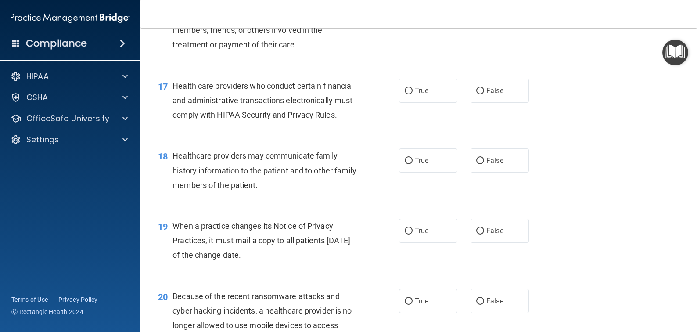
scroll to position [1185, 0]
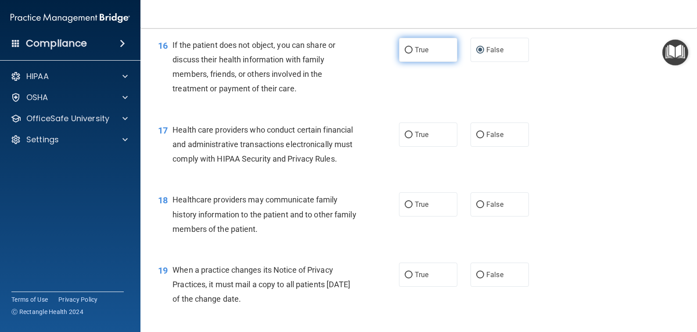
click at [405, 54] on input "True" at bounding box center [409, 50] width 8 height 7
radio input "true"
radio input "false"
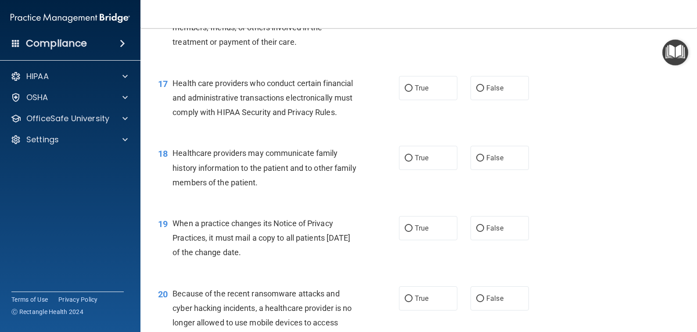
scroll to position [1273, 0]
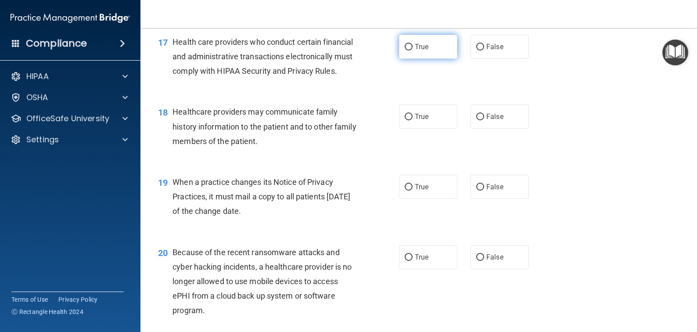
click at [405, 50] on input "True" at bounding box center [409, 47] width 8 height 7
radio input "true"
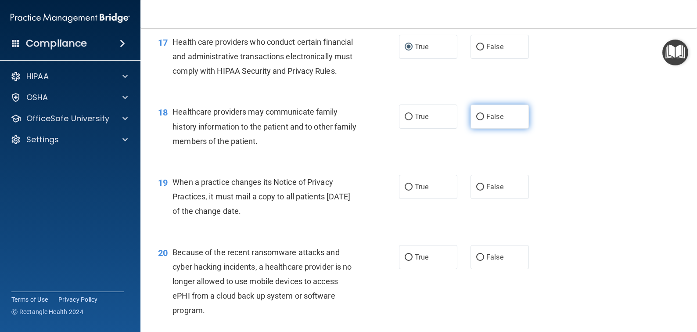
click at [476, 120] on input "False" at bounding box center [480, 117] width 8 height 7
radio input "true"
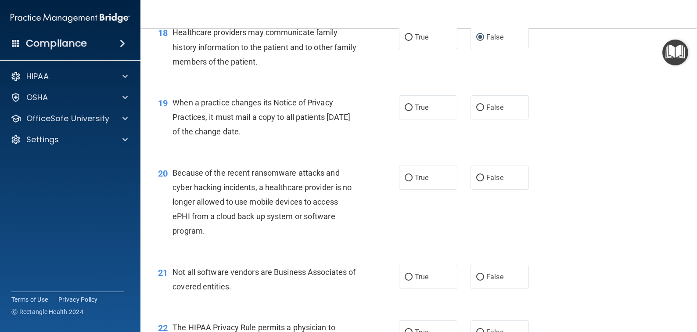
scroll to position [1361, 0]
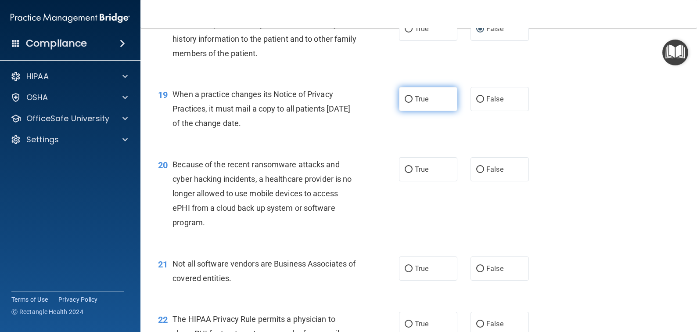
click at [407, 103] on input "True" at bounding box center [409, 99] width 8 height 7
radio input "true"
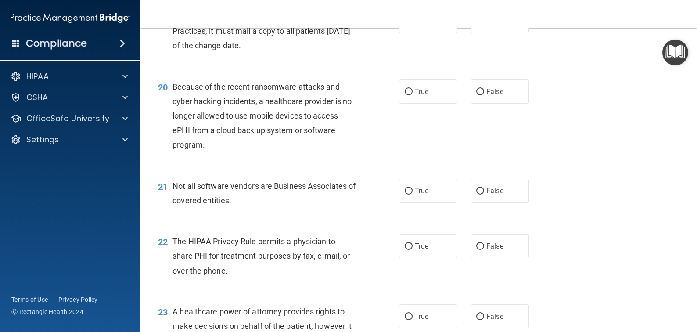
scroll to position [1448, 0]
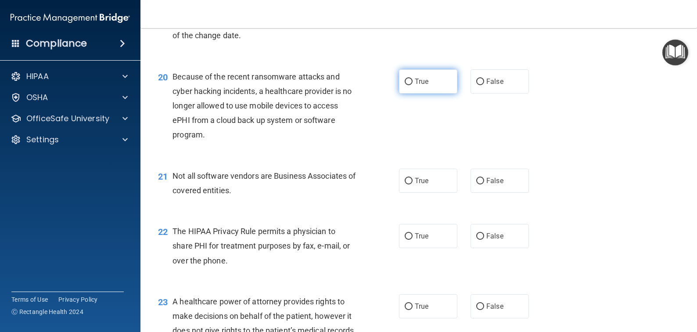
click at [405, 85] on input "True" at bounding box center [409, 82] width 8 height 7
radio input "true"
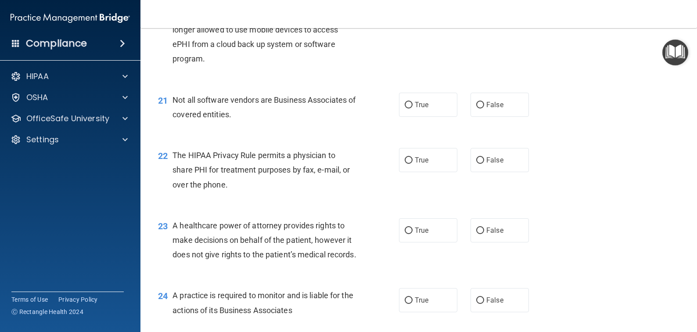
scroll to position [1536, 0]
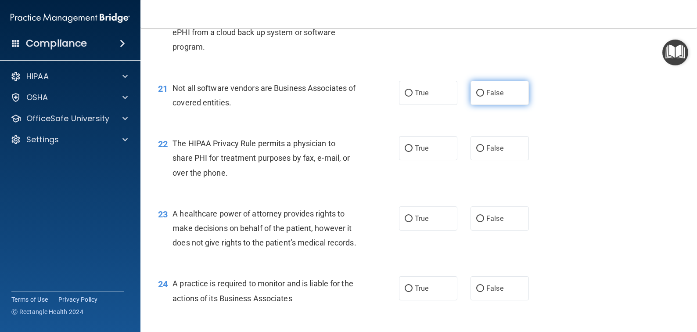
click at [476, 97] on input "False" at bounding box center [480, 93] width 8 height 7
radio input "true"
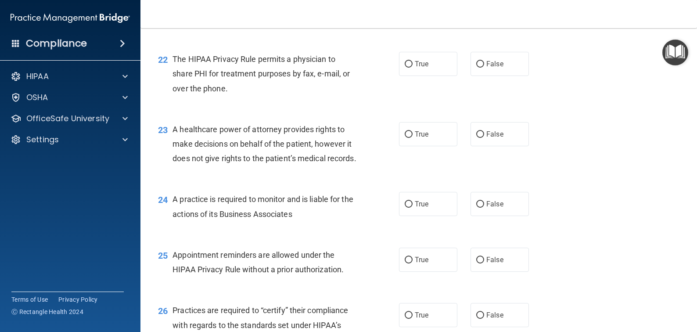
scroll to position [1624, 0]
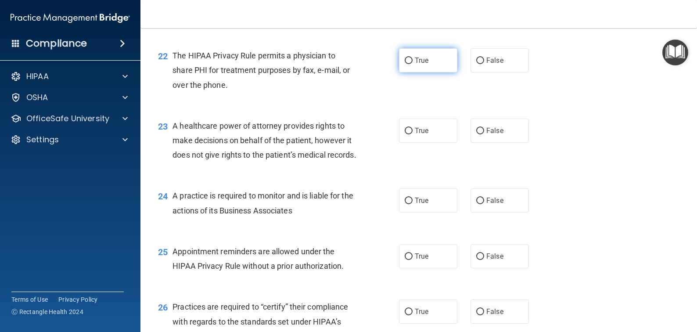
click at [405, 64] on input "True" at bounding box center [409, 60] width 8 height 7
radio input "true"
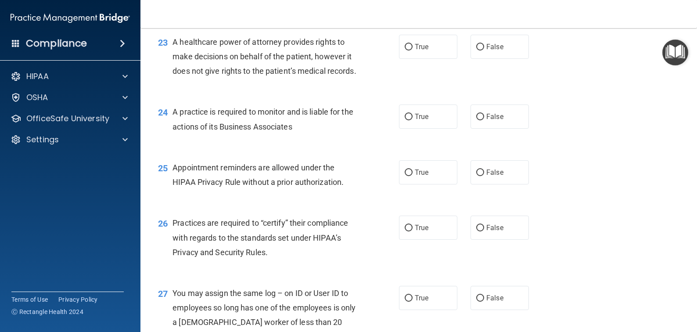
scroll to position [1712, 0]
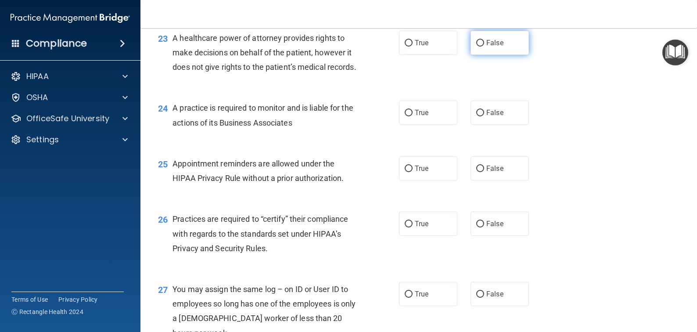
click at [476, 47] on input "False" at bounding box center [480, 43] width 8 height 7
radio input "true"
click at [476, 116] on input "False" at bounding box center [480, 113] width 8 height 7
radio input "true"
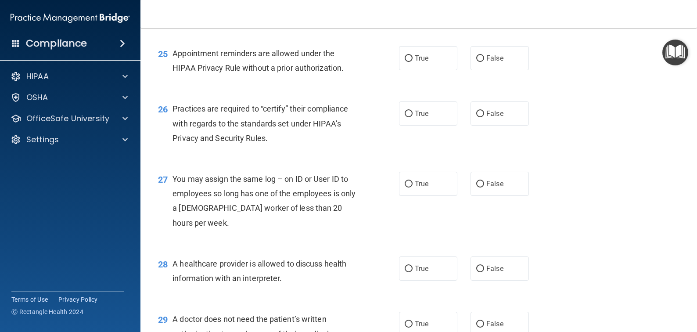
scroll to position [1843, 0]
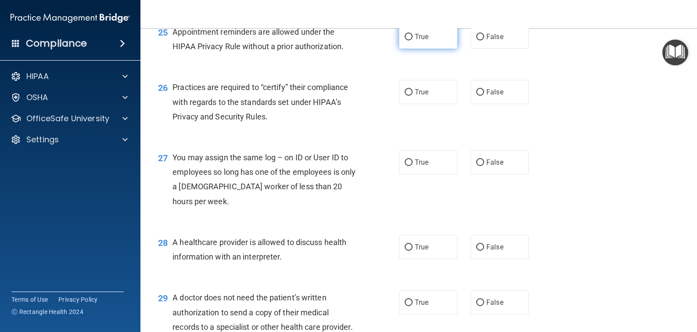
click at [406, 40] on input "True" at bounding box center [409, 37] width 8 height 7
radio input "true"
click at [409, 96] on input "True" at bounding box center [409, 92] width 8 height 7
radio input "true"
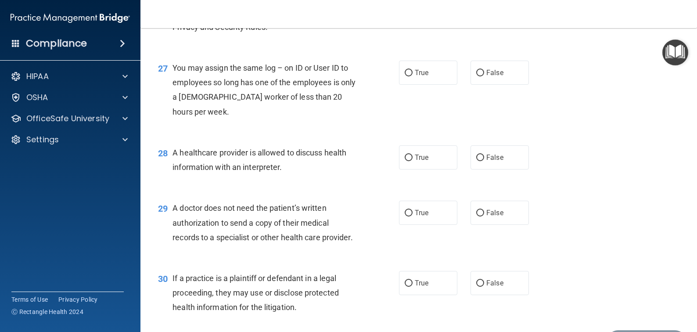
scroll to position [1931, 0]
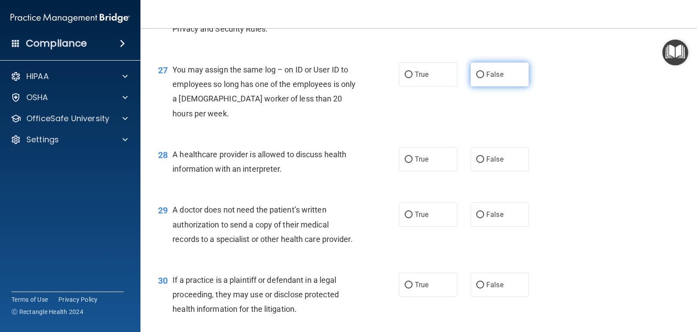
click at [477, 78] on input "False" at bounding box center [480, 75] width 8 height 7
radio input "true"
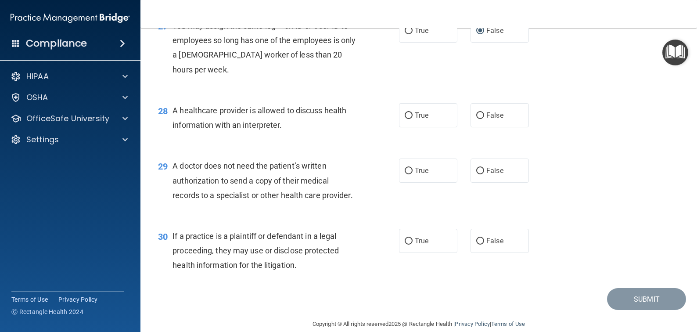
scroll to position [2019, 0]
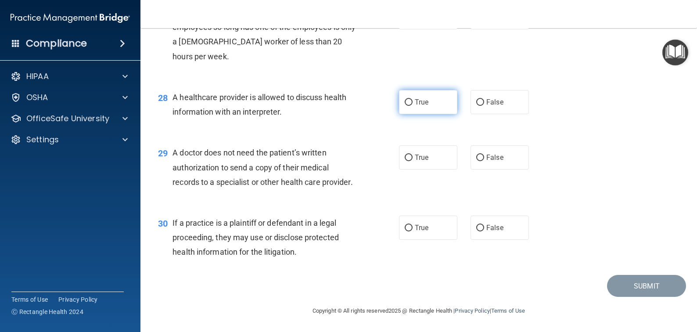
click at [405, 106] on input "True" at bounding box center [409, 102] width 8 height 7
radio input "true"
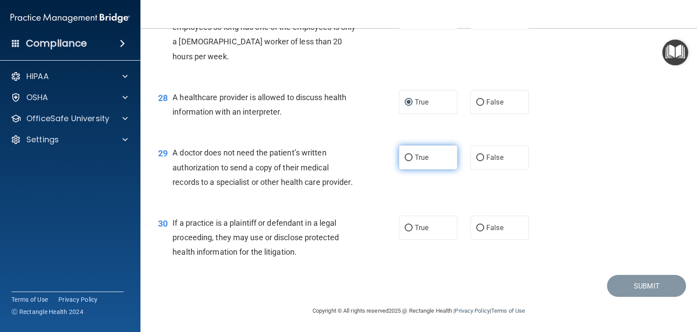
click at [405, 154] on input "True" at bounding box center [409, 157] width 8 height 7
radio input "true"
click at [409, 227] on input "True" at bounding box center [409, 228] width 8 height 7
radio input "true"
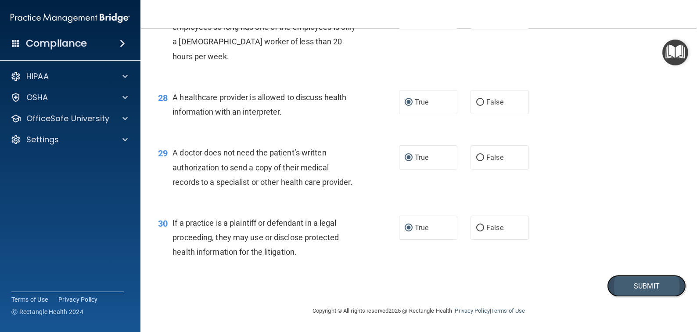
click at [658, 285] on button "Submit" at bounding box center [646, 286] width 79 height 22
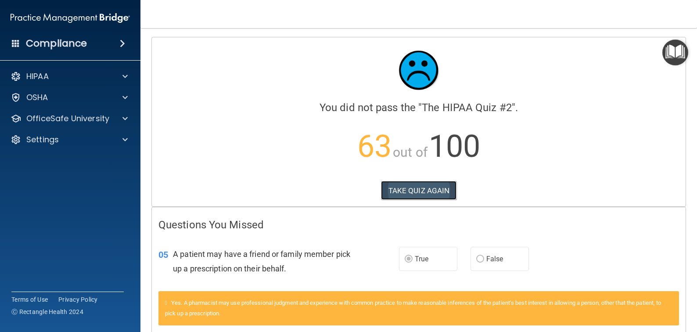
click at [406, 188] on button "TAKE QUIZ AGAIN" at bounding box center [419, 190] width 76 height 19
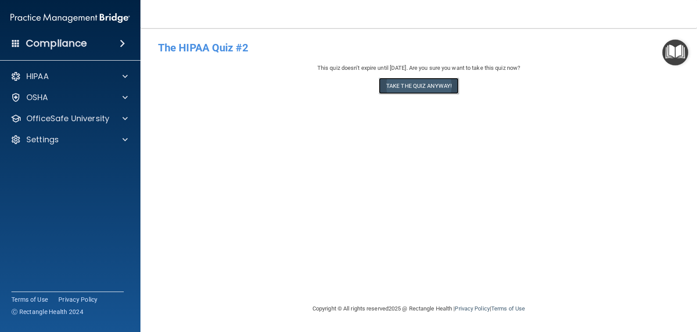
click at [434, 83] on button "Take the quiz anyway!" at bounding box center [419, 86] width 80 height 16
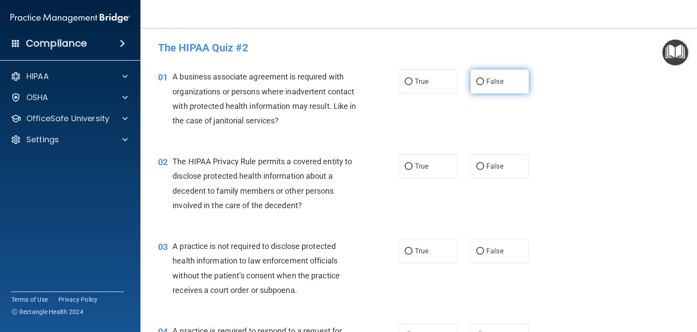
click at [476, 83] on input "False" at bounding box center [480, 82] width 8 height 7
radio input "true"
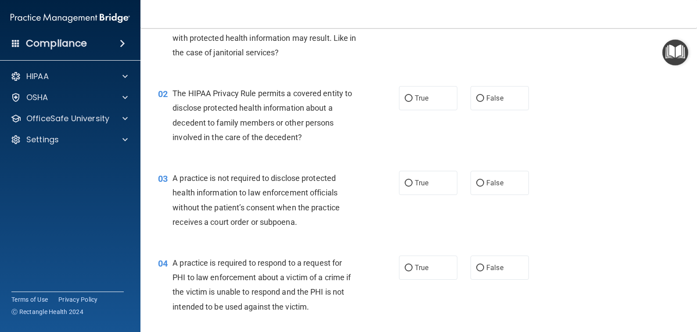
scroll to position [88, 0]
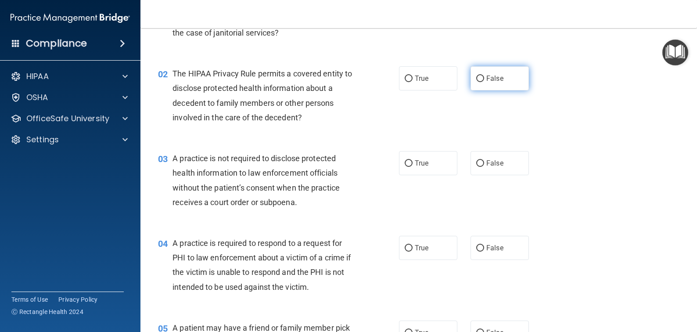
click at [476, 78] on input "False" at bounding box center [480, 78] width 8 height 7
radio input "true"
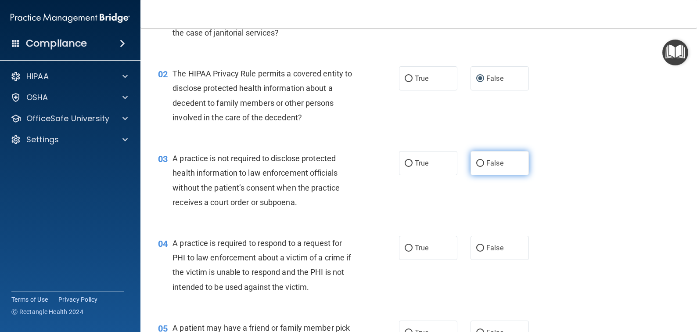
click at [476, 162] on input "False" at bounding box center [480, 163] width 8 height 7
radio input "true"
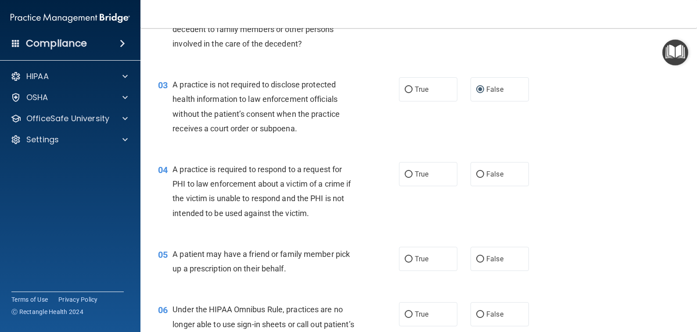
scroll to position [176, 0]
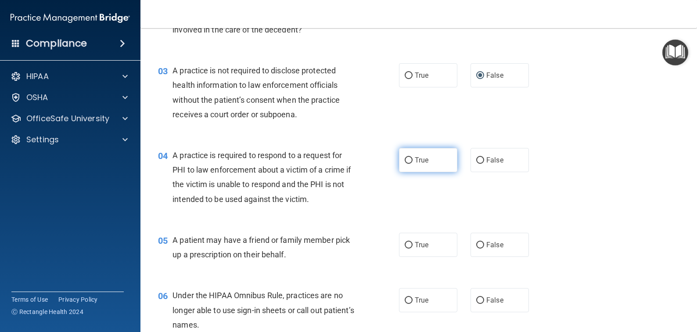
click at [405, 159] on input "True" at bounding box center [409, 160] width 8 height 7
radio input "true"
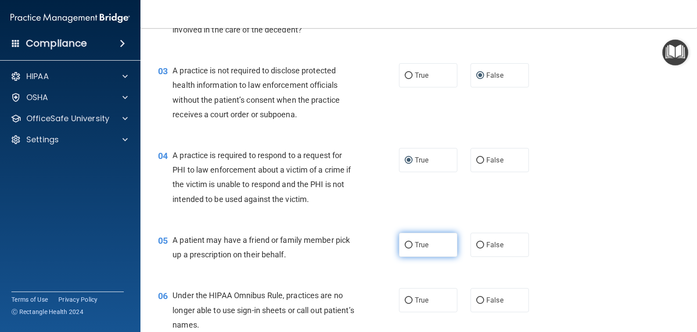
click at [406, 245] on input "True" at bounding box center [409, 245] width 8 height 7
radio input "true"
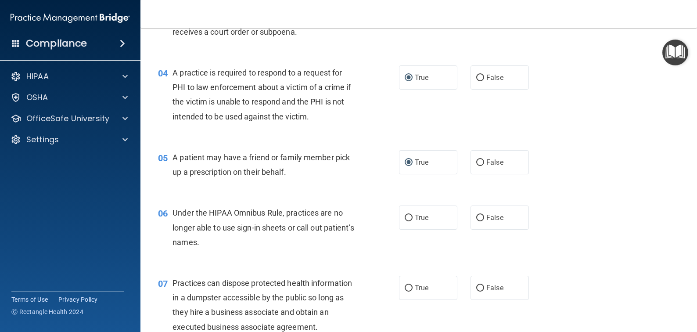
scroll to position [263, 0]
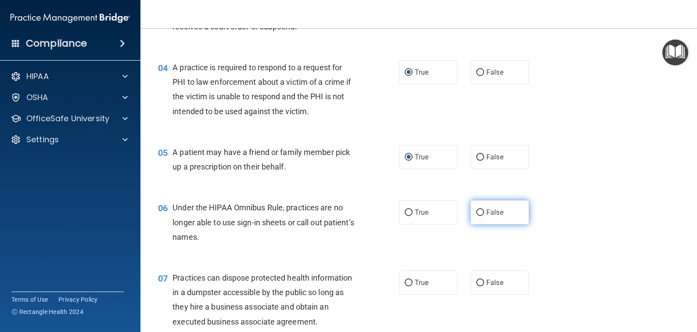
click at [476, 211] on input "False" at bounding box center [480, 212] width 8 height 7
radio input "true"
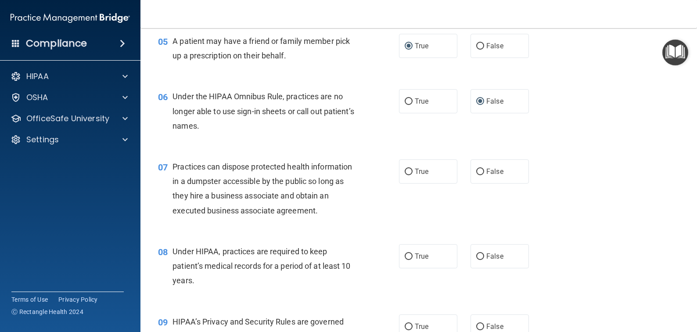
scroll to position [395, 0]
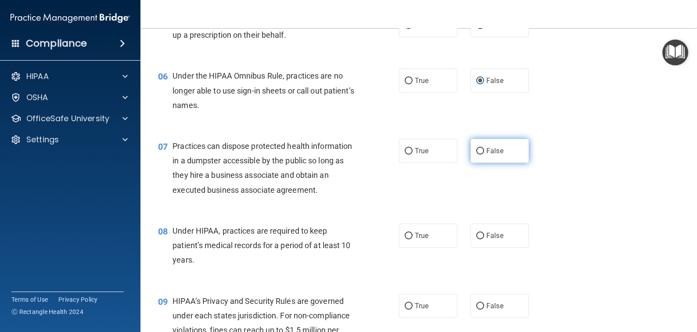
click at [477, 148] on input "False" at bounding box center [480, 151] width 8 height 7
radio input "true"
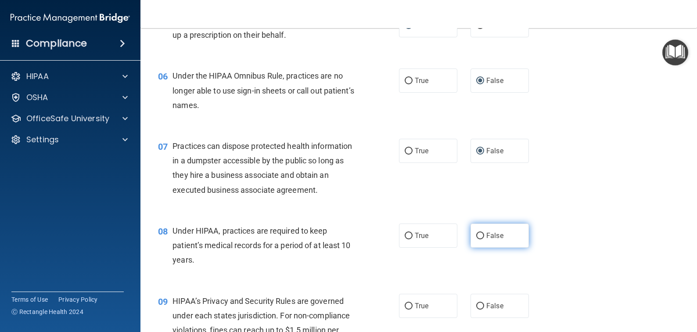
click at [476, 234] on input "False" at bounding box center [480, 236] width 8 height 7
radio input "true"
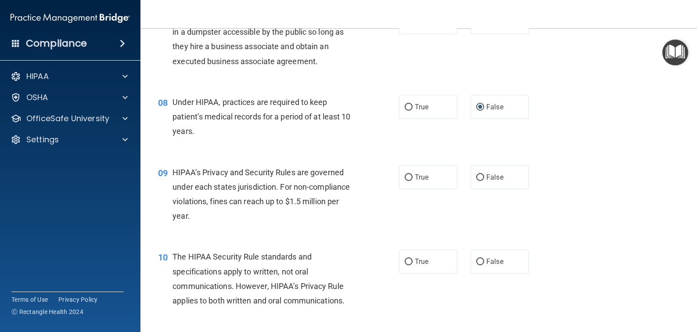
scroll to position [527, 0]
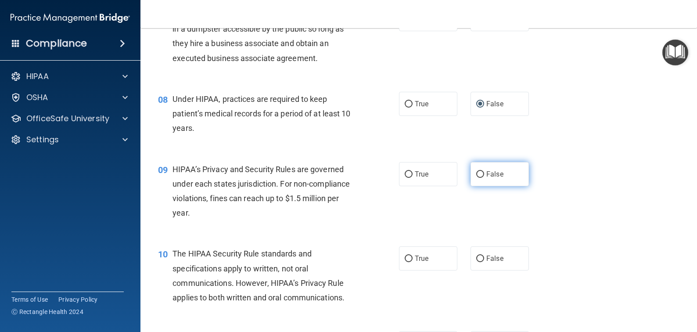
click at [476, 173] on input "False" at bounding box center [480, 174] width 8 height 7
radio input "true"
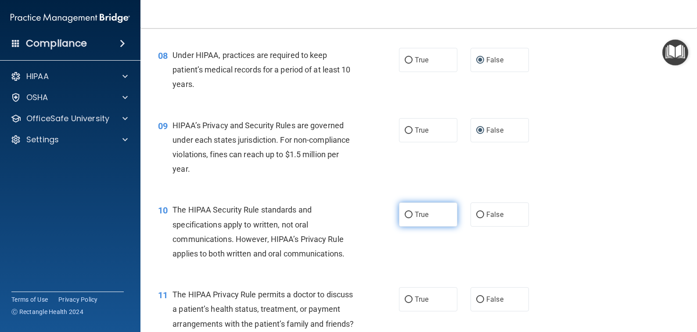
click at [405, 212] on input "True" at bounding box center [409, 215] width 8 height 7
radio input "true"
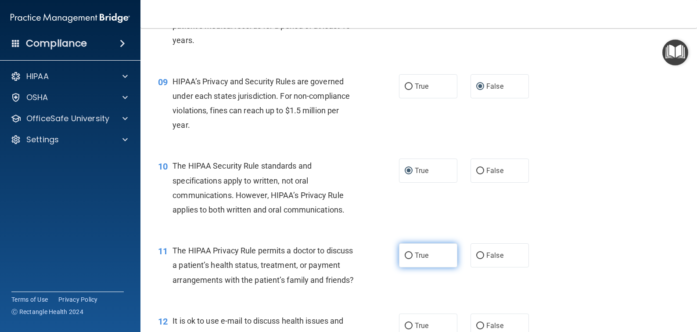
click at [406, 252] on input "True" at bounding box center [409, 255] width 8 height 7
radio input "true"
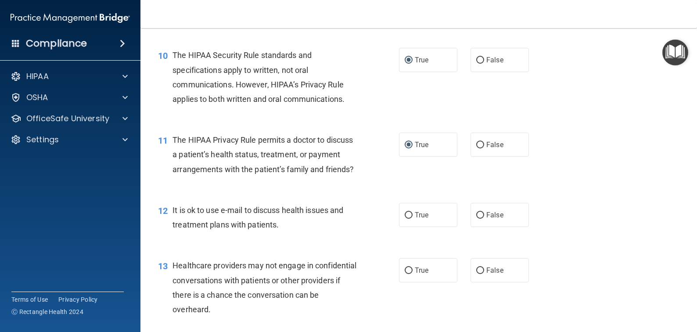
scroll to position [746, 0]
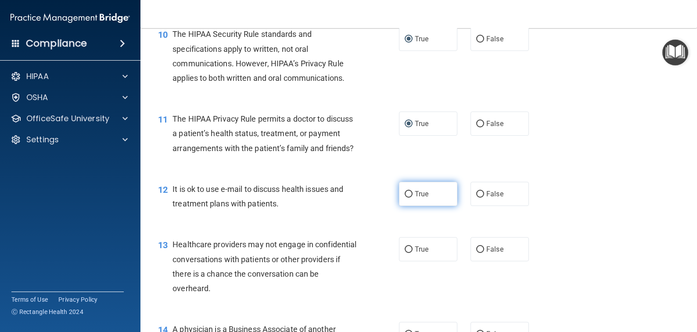
click at [407, 198] on input "True" at bounding box center [409, 194] width 8 height 7
radio input "true"
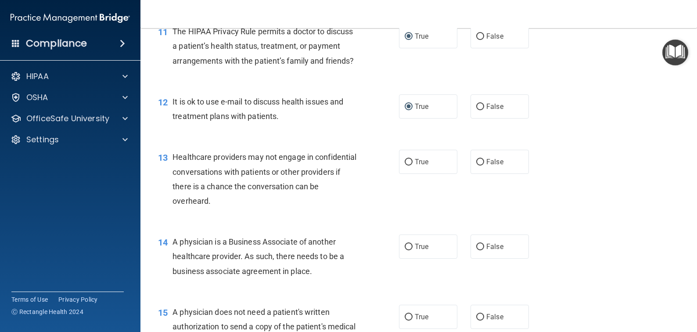
scroll to position [834, 0]
click at [476, 165] on input "False" at bounding box center [480, 161] width 8 height 7
radio input "true"
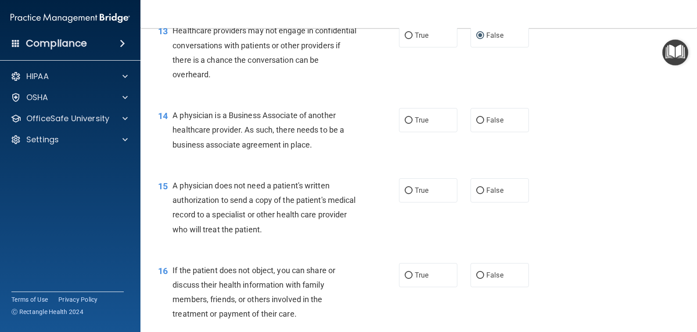
scroll to position [966, 0]
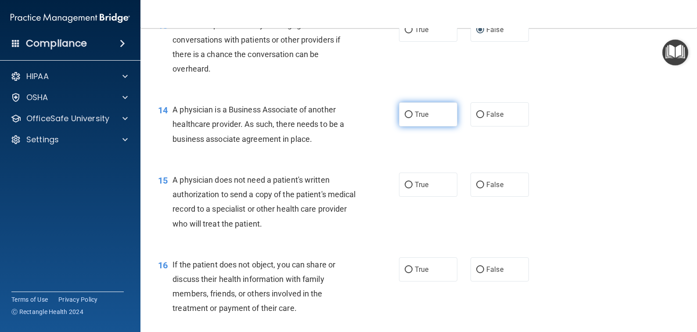
click at [405, 118] on input "True" at bounding box center [409, 114] width 8 height 7
radio input "true"
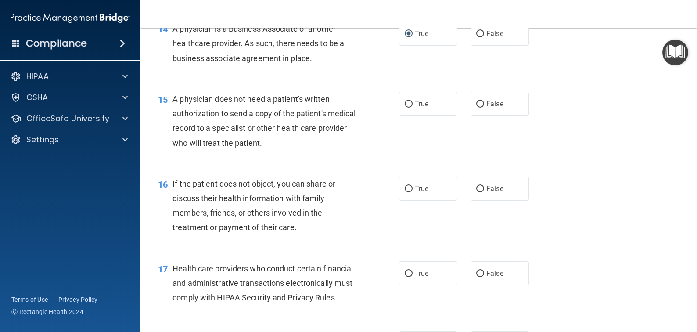
scroll to position [1053, 0]
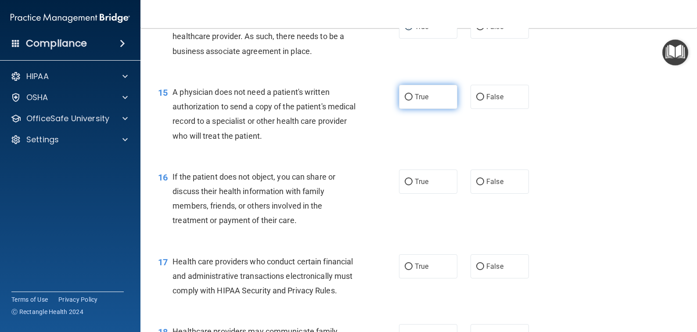
click at [405, 101] on input "True" at bounding box center [409, 97] width 8 height 7
radio input "true"
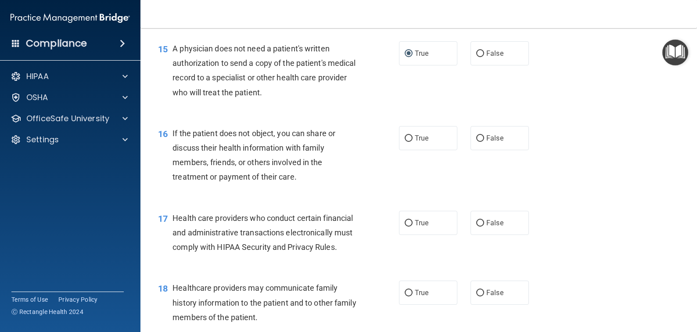
scroll to position [1097, 0]
click at [405, 141] on input "True" at bounding box center [409, 138] width 8 height 7
radio input "true"
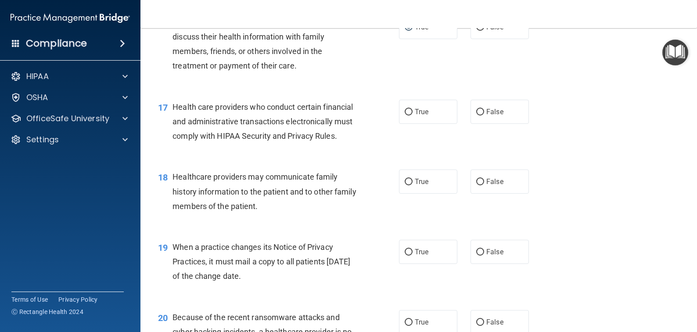
scroll to position [1229, 0]
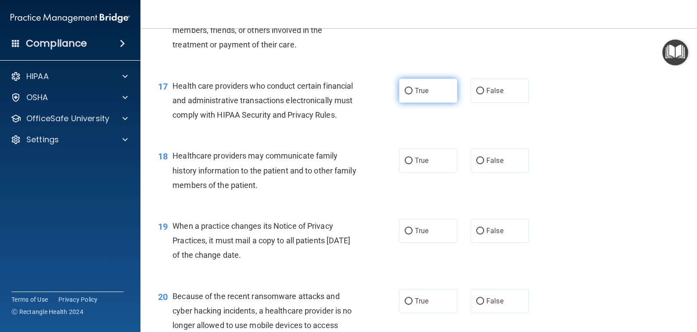
click at [407, 94] on input "True" at bounding box center [409, 91] width 8 height 7
radio input "true"
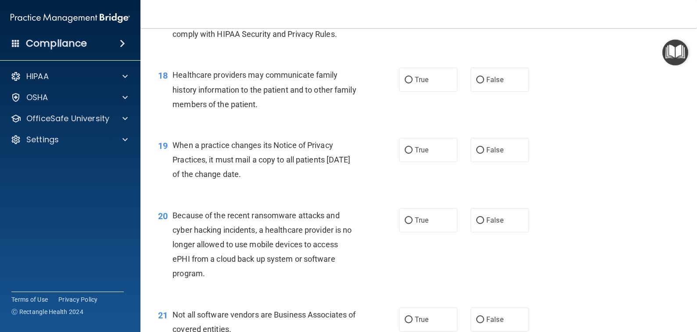
scroll to position [1317, 0]
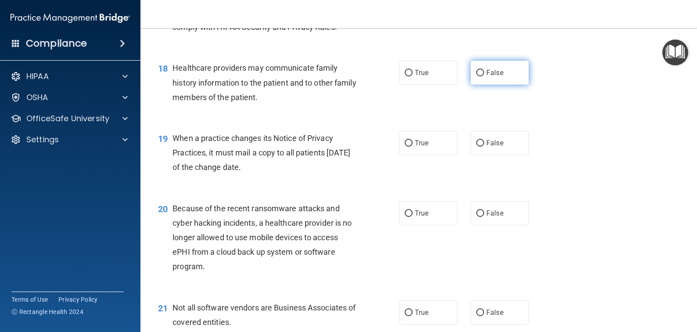
click at [476, 76] on input "False" at bounding box center [480, 73] width 8 height 7
radio input "true"
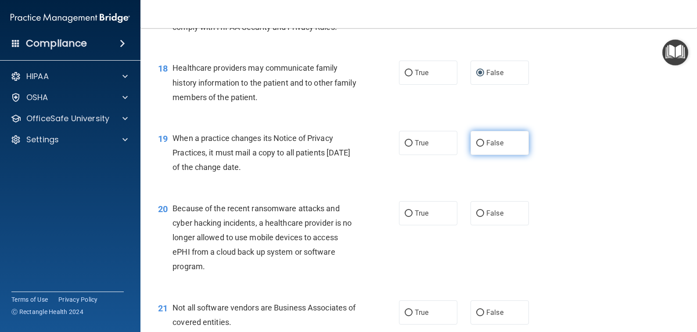
click at [477, 147] on input "False" at bounding box center [480, 143] width 8 height 7
radio input "true"
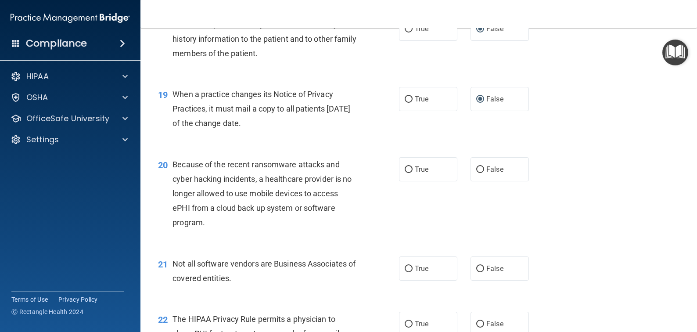
scroll to position [1404, 0]
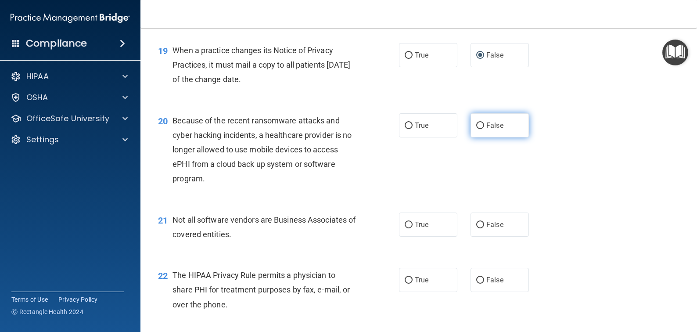
click at [476, 129] on input "False" at bounding box center [480, 125] width 8 height 7
radio input "true"
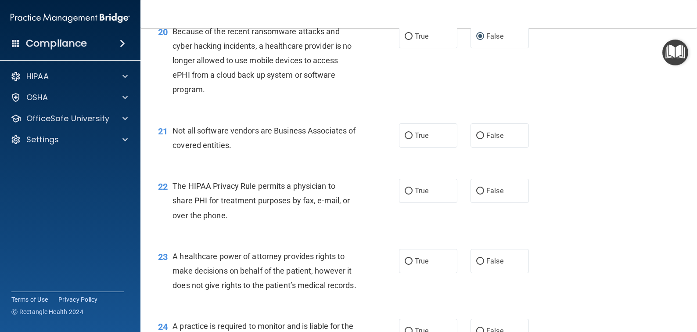
scroll to position [1536, 0]
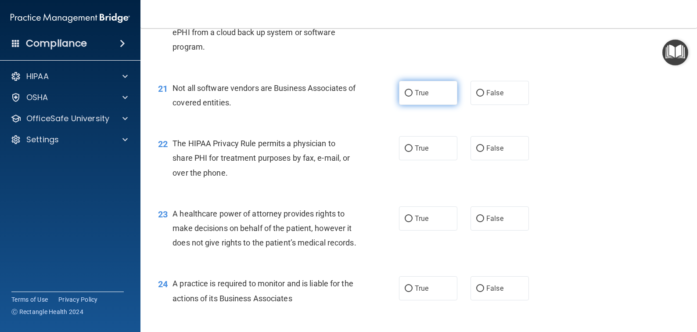
click at [405, 97] on input "True" at bounding box center [409, 93] width 8 height 7
radio input "true"
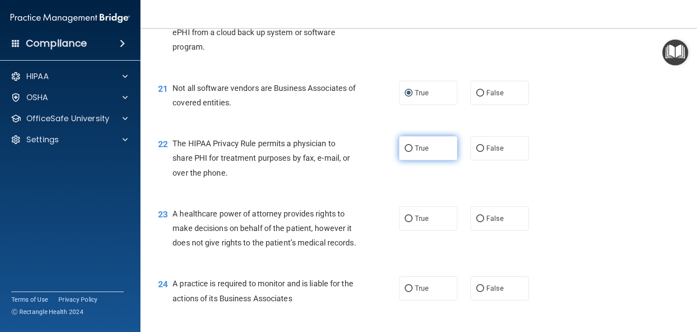
click at [405, 152] on input "True" at bounding box center [409, 148] width 8 height 7
radio input "true"
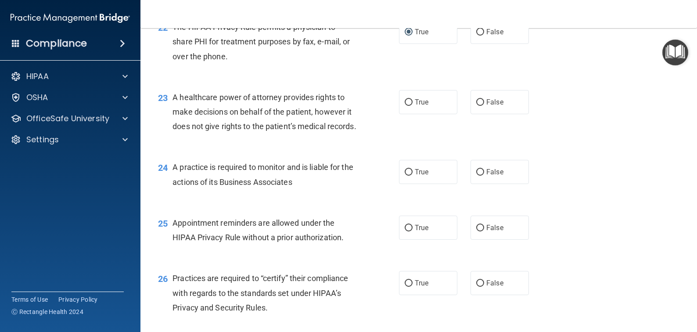
scroll to position [1668, 0]
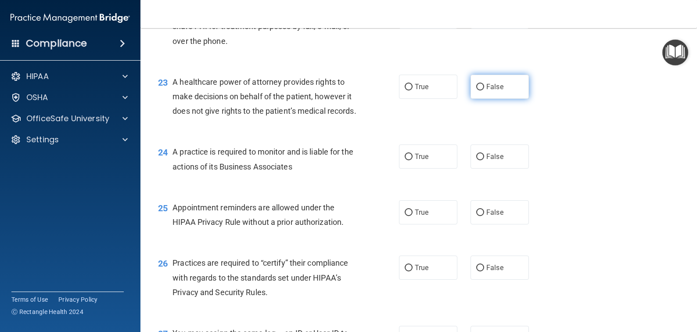
click at [477, 90] on input "False" at bounding box center [480, 87] width 8 height 7
radio input "true"
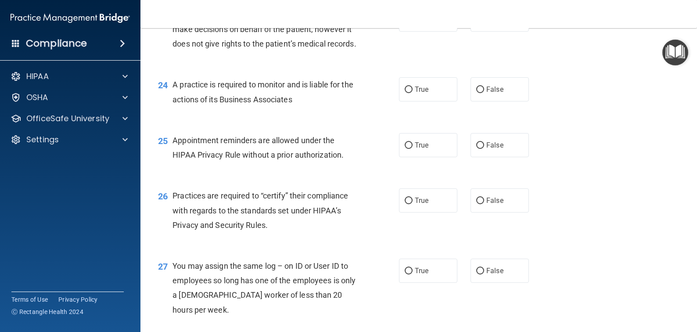
scroll to position [1756, 0]
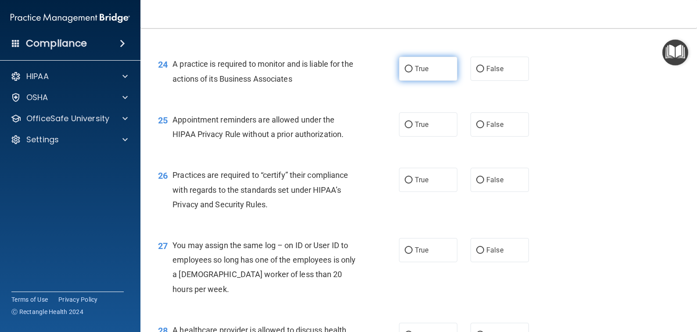
click at [407, 72] on input "True" at bounding box center [409, 69] width 8 height 7
radio input "true"
click at [477, 72] on input "False" at bounding box center [480, 69] width 8 height 7
radio input "true"
radio input "false"
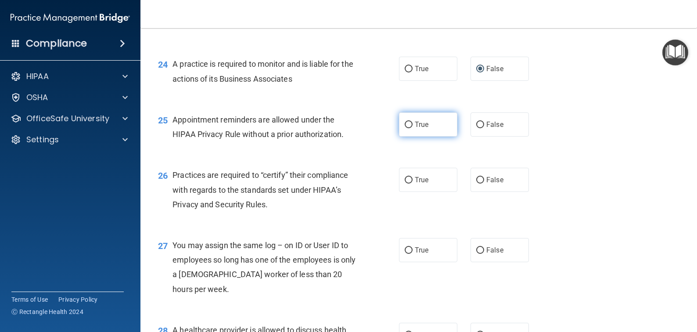
click at [405, 128] on input "True" at bounding box center [409, 125] width 8 height 7
radio input "true"
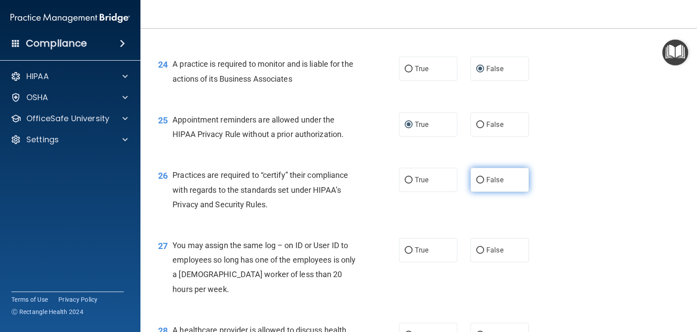
click at [477, 183] on input "False" at bounding box center [480, 180] width 8 height 7
radio input "true"
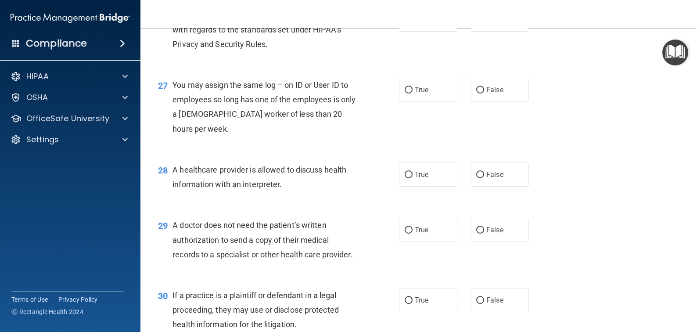
scroll to position [1931, 0]
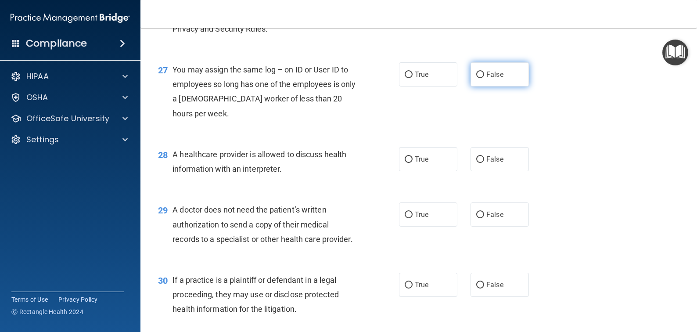
click at [478, 78] on input "False" at bounding box center [480, 75] width 8 height 7
radio input "true"
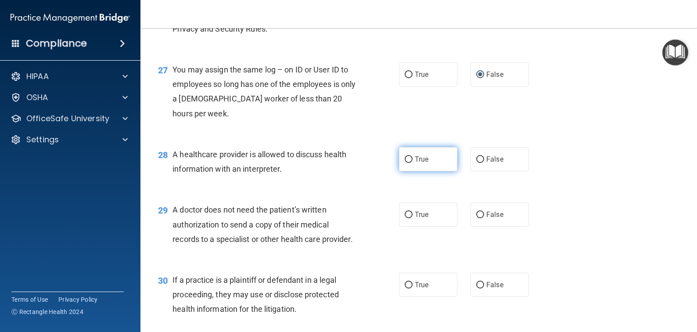
click at [407, 163] on input "True" at bounding box center [409, 159] width 8 height 7
radio input "true"
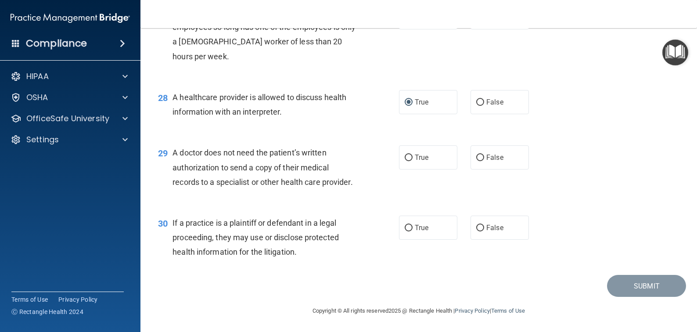
scroll to position [2019, 0]
click at [405, 161] on input "True" at bounding box center [409, 157] width 8 height 7
radio input "true"
click at [406, 226] on input "True" at bounding box center [409, 228] width 8 height 7
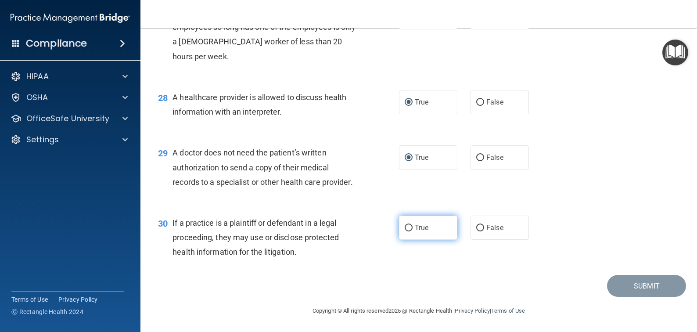
radio input "true"
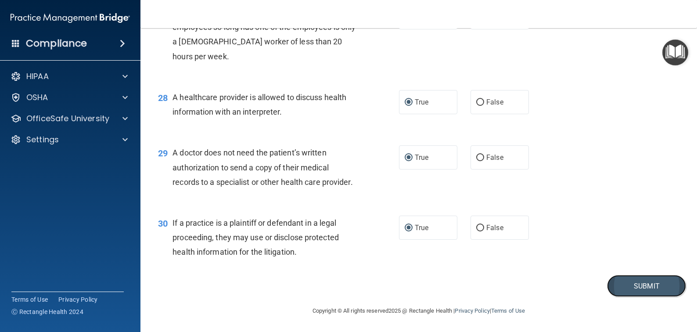
click at [631, 280] on button "Submit" at bounding box center [646, 286] width 79 height 22
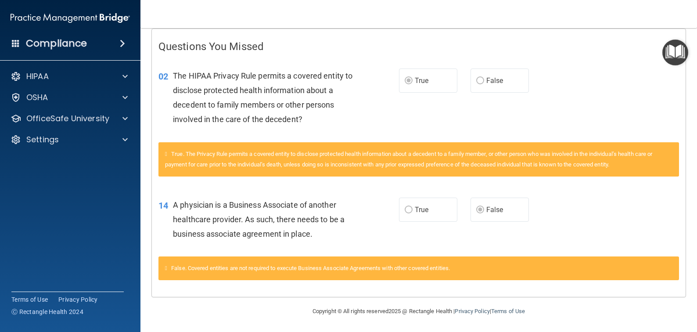
scroll to position [179, 0]
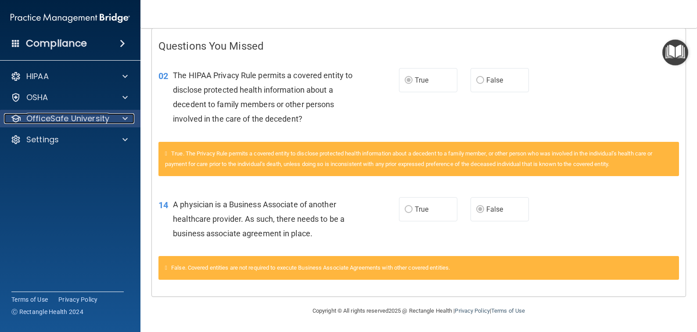
click at [54, 117] on p "OfficeSafe University" at bounding box center [67, 118] width 83 height 11
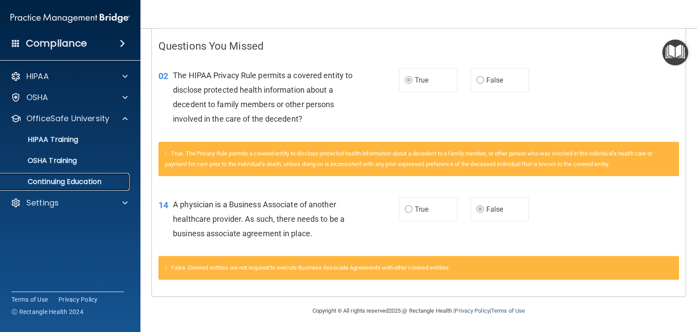
click at [49, 178] on p "Continuing Education" at bounding box center [66, 181] width 120 height 9
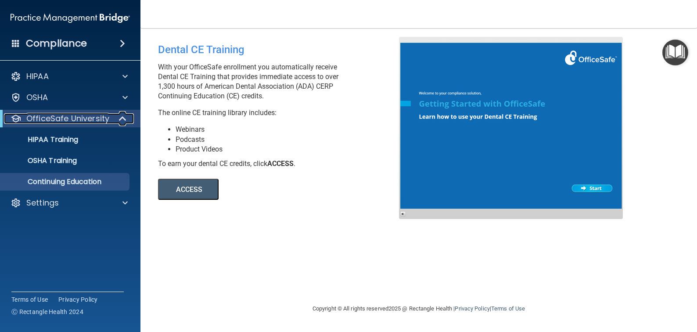
click at [71, 119] on p "OfficeSafe University" at bounding box center [67, 118] width 83 height 11
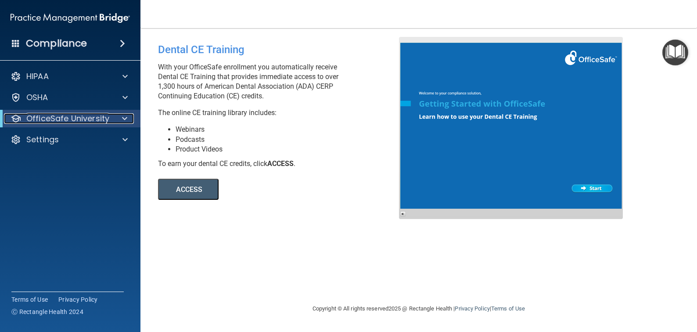
click at [42, 117] on p "OfficeSafe University" at bounding box center [67, 118] width 83 height 11
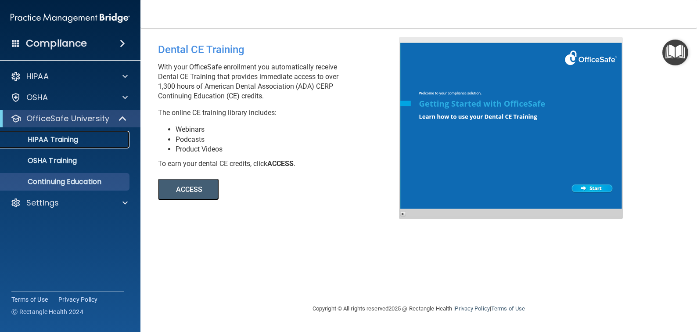
click at [61, 138] on p "HIPAA Training" at bounding box center [42, 139] width 72 height 9
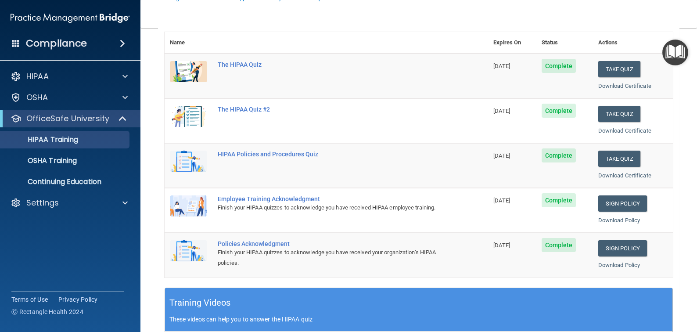
scroll to position [132, 0]
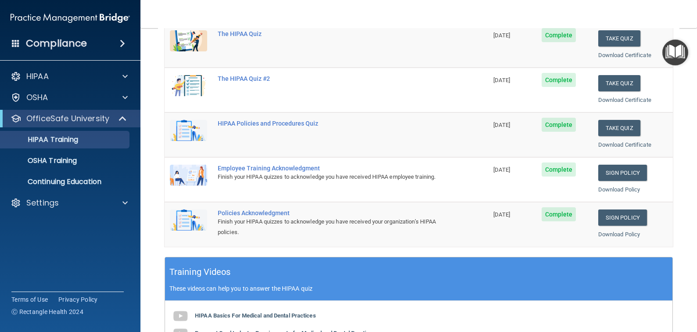
click at [274, 167] on div "Employee Training Acknowledgment" at bounding box center [331, 168] width 226 height 7
click at [276, 165] on div "Employee Training Acknowledgment" at bounding box center [331, 168] width 226 height 7
click at [550, 169] on span "Complete" at bounding box center [559, 169] width 35 height 14
click at [279, 169] on div "Employee Training Acknowledgment" at bounding box center [331, 168] width 226 height 7
click at [183, 176] on img at bounding box center [188, 175] width 37 height 21
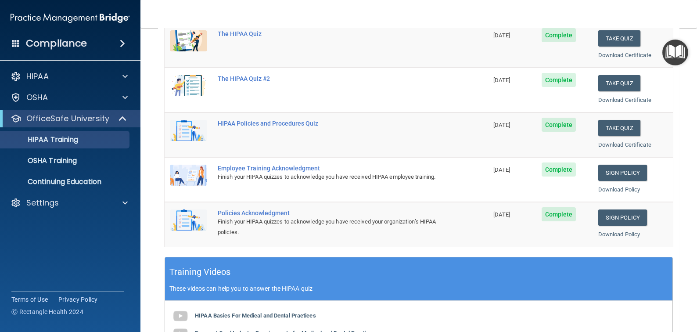
click at [241, 169] on div "Employee Training Acknowledgment" at bounding box center [331, 168] width 226 height 7
click at [618, 173] on link "Sign Policy" at bounding box center [622, 173] width 49 height 16
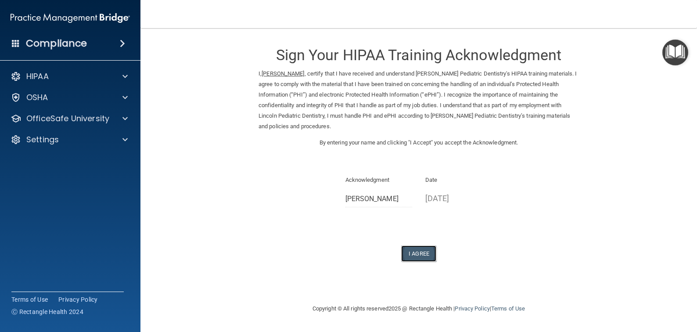
click at [413, 250] on button "I Agree" at bounding box center [418, 253] width 35 height 16
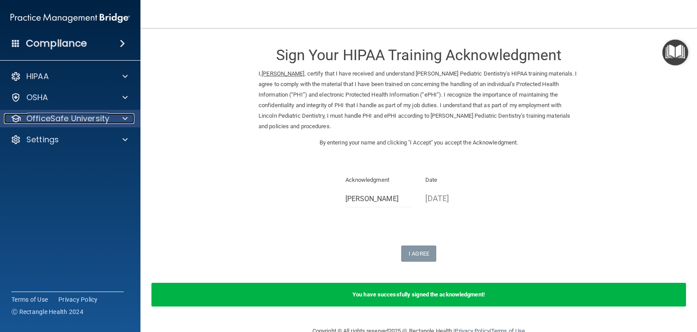
click at [38, 121] on p "OfficeSafe University" at bounding box center [67, 118] width 83 height 11
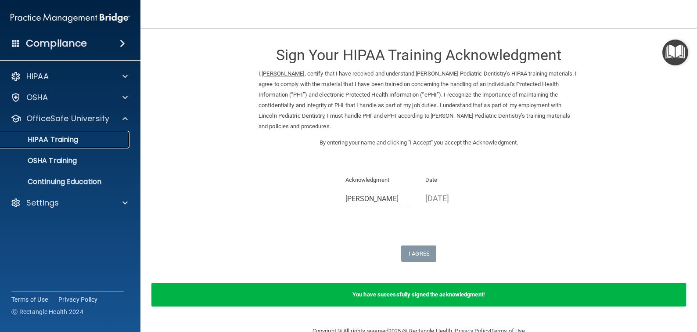
click at [55, 143] on p "HIPAA Training" at bounding box center [42, 139] width 72 height 9
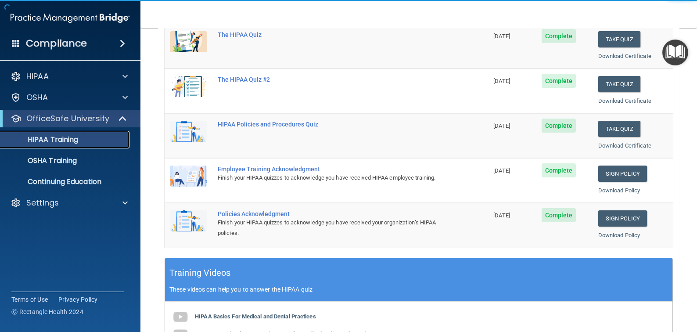
scroll to position [219, 0]
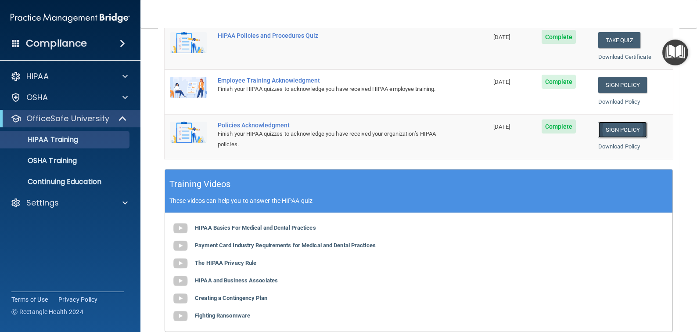
click at [624, 130] on link "Sign Policy" at bounding box center [622, 130] width 49 height 16
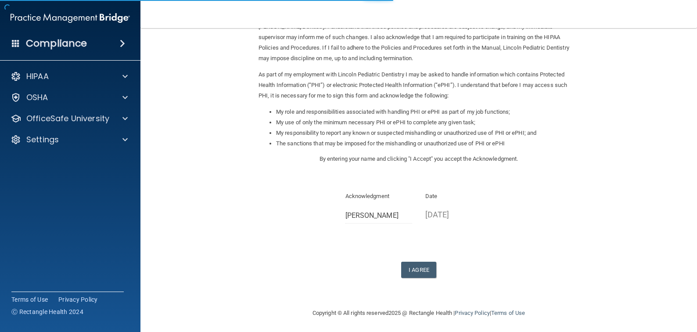
scroll to position [70, 0]
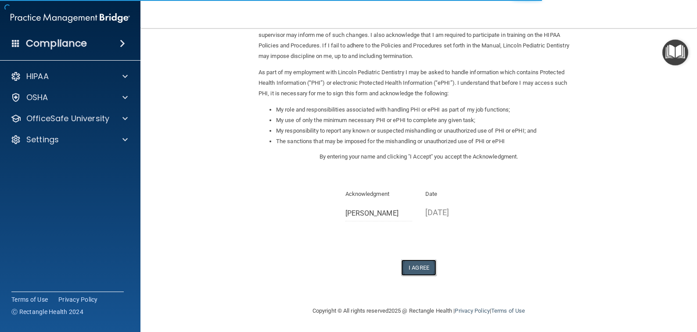
click at [416, 269] on button "I Agree" at bounding box center [418, 267] width 35 height 16
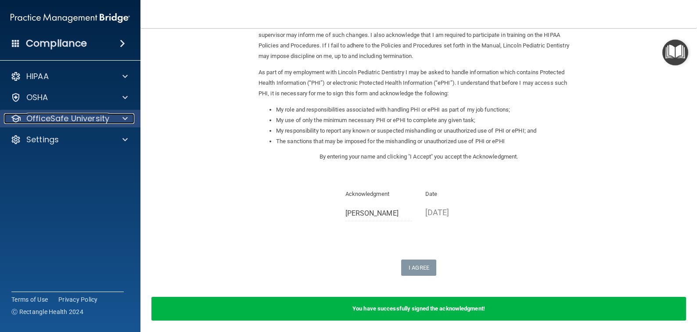
click at [47, 118] on p "OfficeSafe University" at bounding box center [67, 118] width 83 height 11
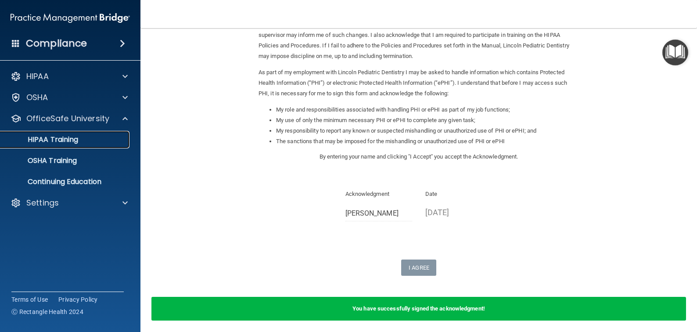
click at [45, 133] on link "HIPAA Training" at bounding box center [60, 140] width 138 height 18
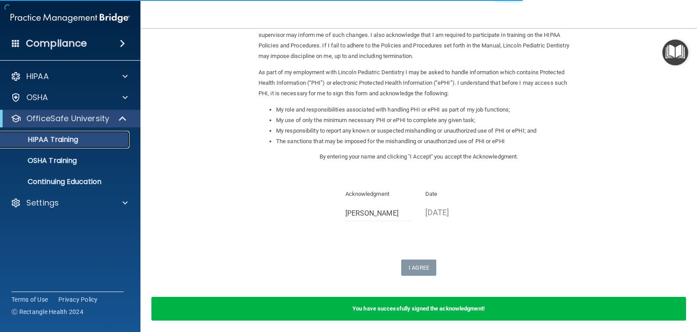
scroll to position [295, 0]
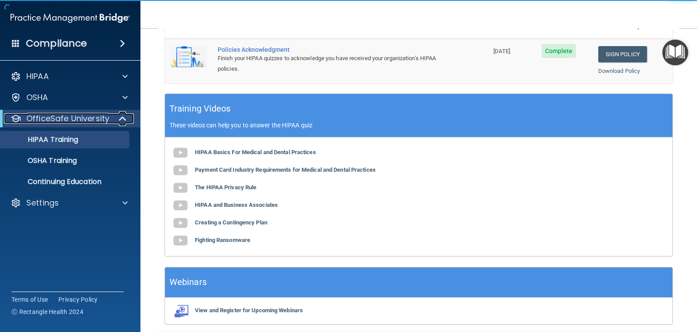
click at [56, 119] on p "OfficeSafe University" at bounding box center [67, 118] width 83 height 11
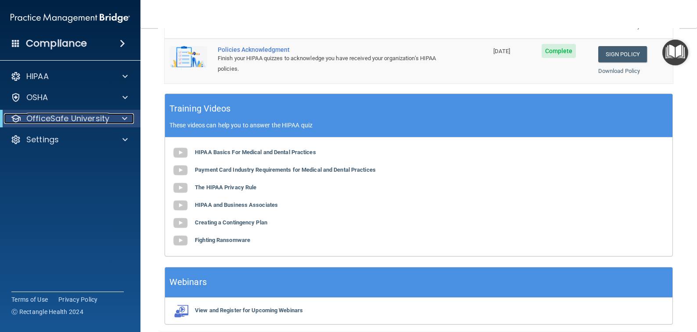
click at [51, 116] on p "OfficeSafe University" at bounding box center [67, 118] width 83 height 11
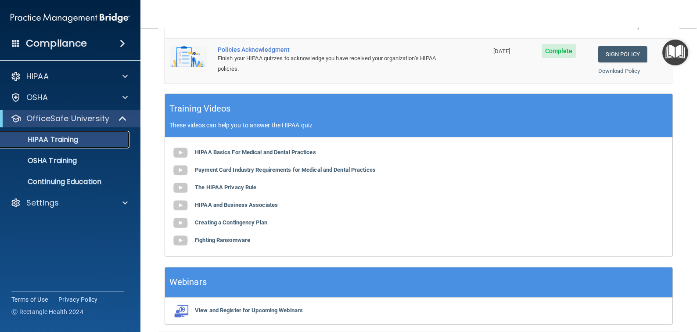
click at [49, 137] on p "HIPAA Training" at bounding box center [42, 139] width 72 height 9
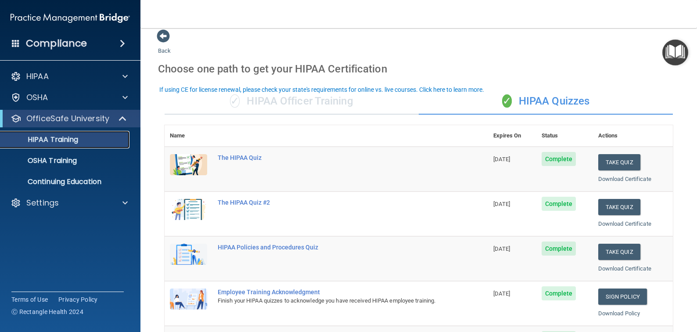
scroll to position [0, 0]
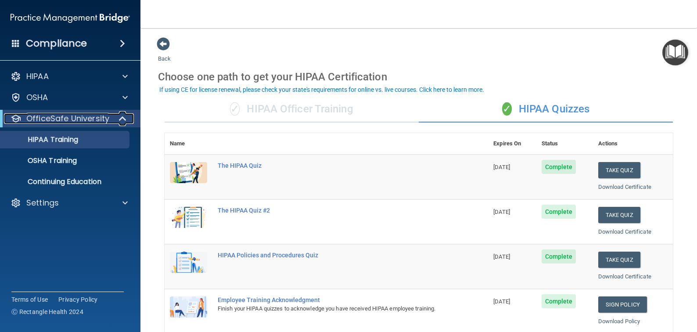
click at [49, 117] on p "OfficeSafe University" at bounding box center [67, 118] width 83 height 11
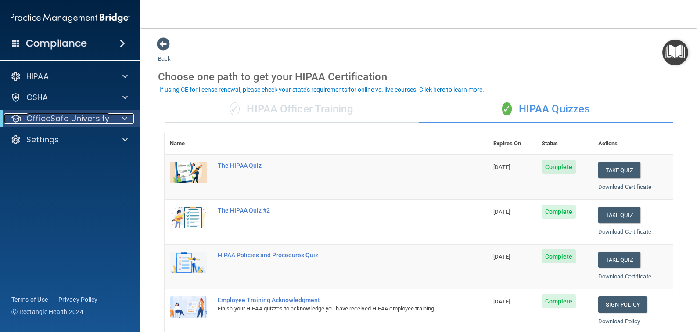
click at [66, 116] on p "OfficeSafe University" at bounding box center [67, 118] width 83 height 11
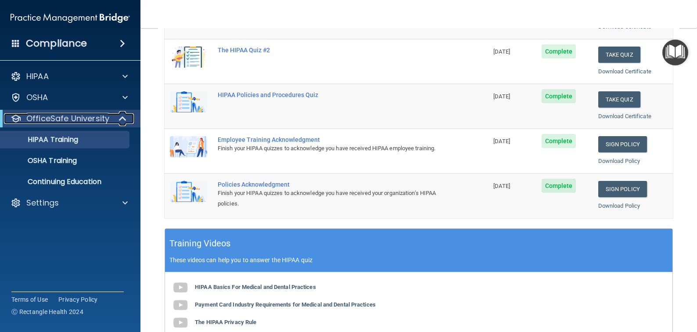
scroll to position [176, 0]
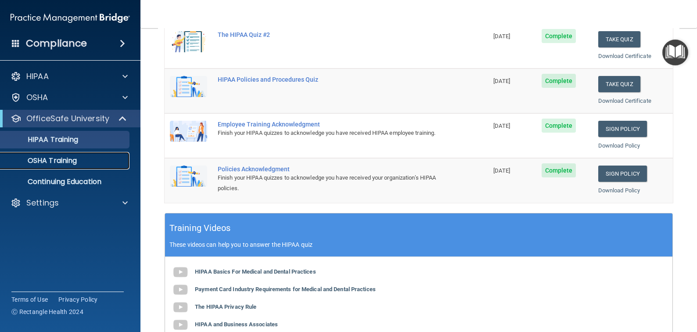
click at [61, 158] on p "OSHA Training" at bounding box center [41, 160] width 71 height 9
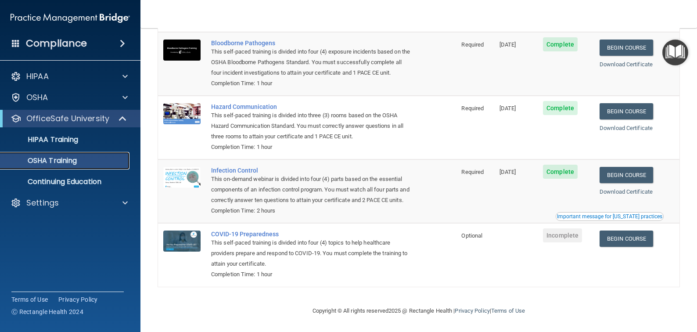
scroll to position [35, 0]
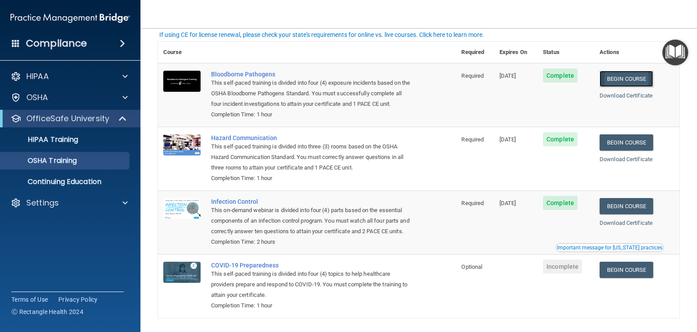
click at [625, 79] on link "Begin Course" at bounding box center [627, 79] width 54 height 16
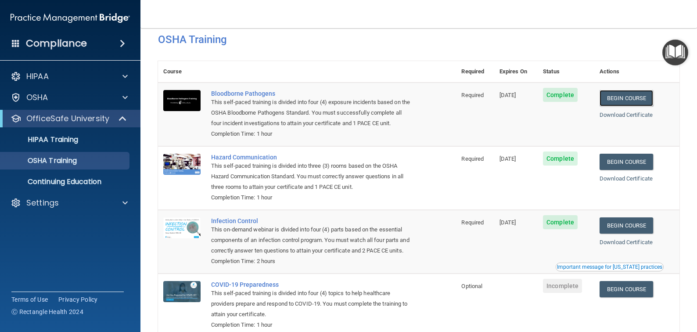
scroll to position [0, 0]
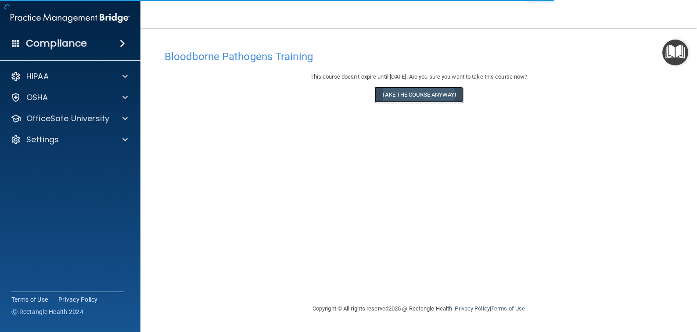
click at [448, 95] on button "Take the course anyway!" at bounding box center [418, 94] width 88 height 16
